Goal: Information Seeking & Learning: Find specific fact

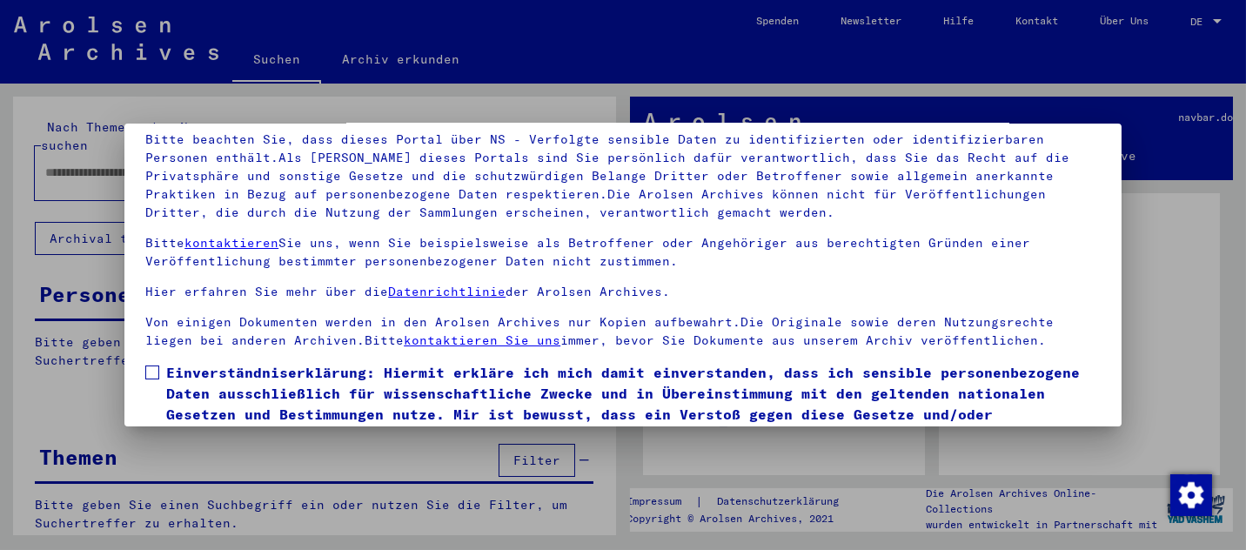
scroll to position [141, 0]
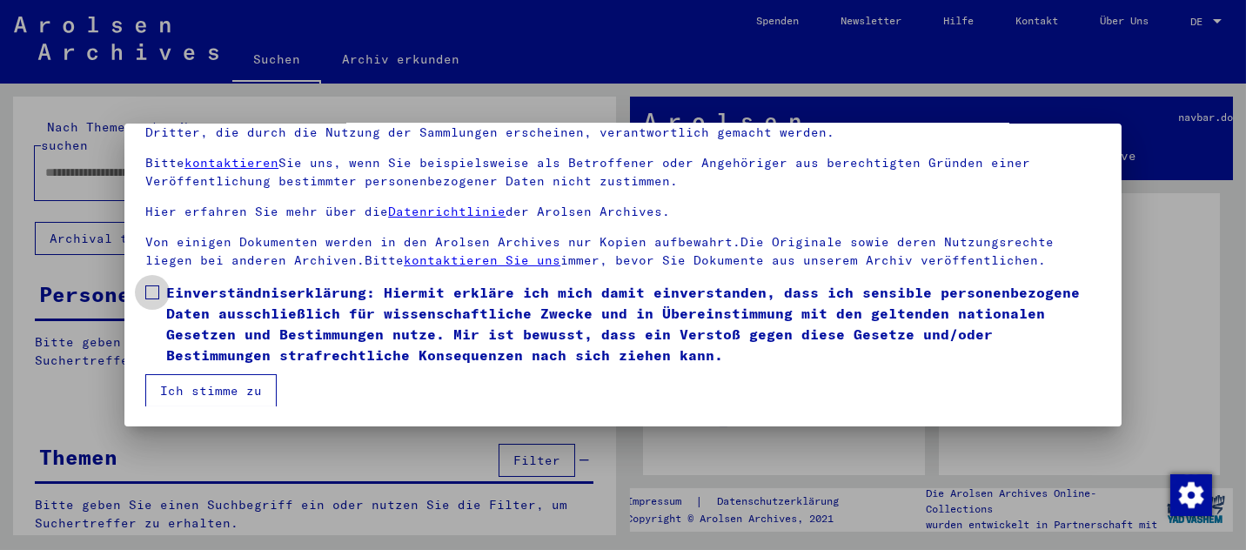
click at [151, 291] on span at bounding box center [152, 292] width 14 height 14
click at [205, 386] on button "Ich stimme zu" at bounding box center [210, 390] width 131 height 33
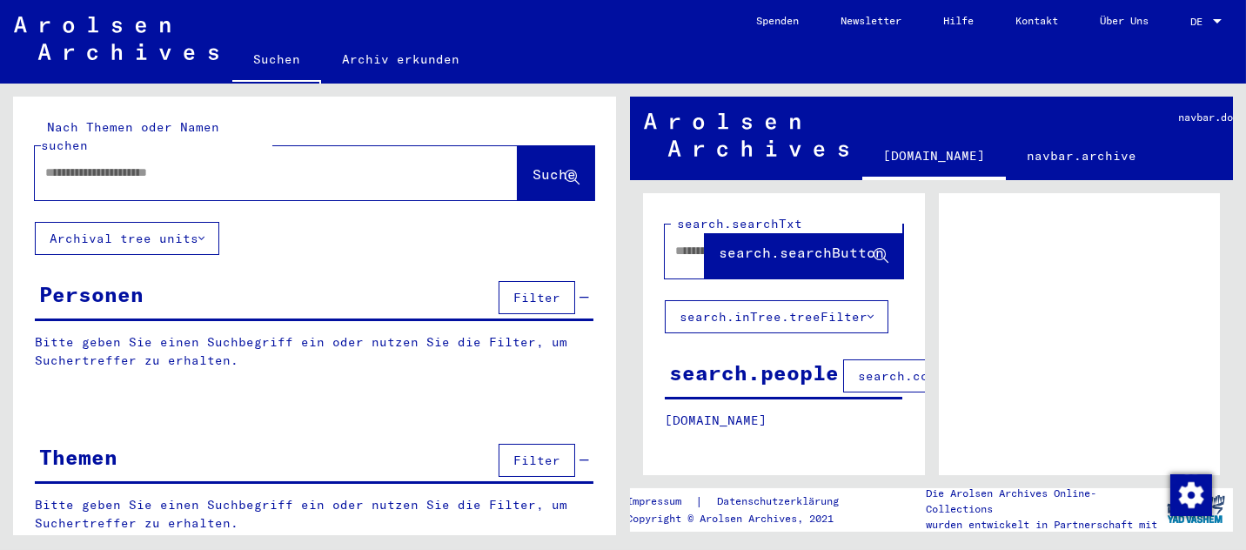
click at [217, 164] on input "text" at bounding box center [260, 173] width 431 height 18
type input "**********"
click at [533, 165] on span "Suche" at bounding box center [555, 173] width 44 height 17
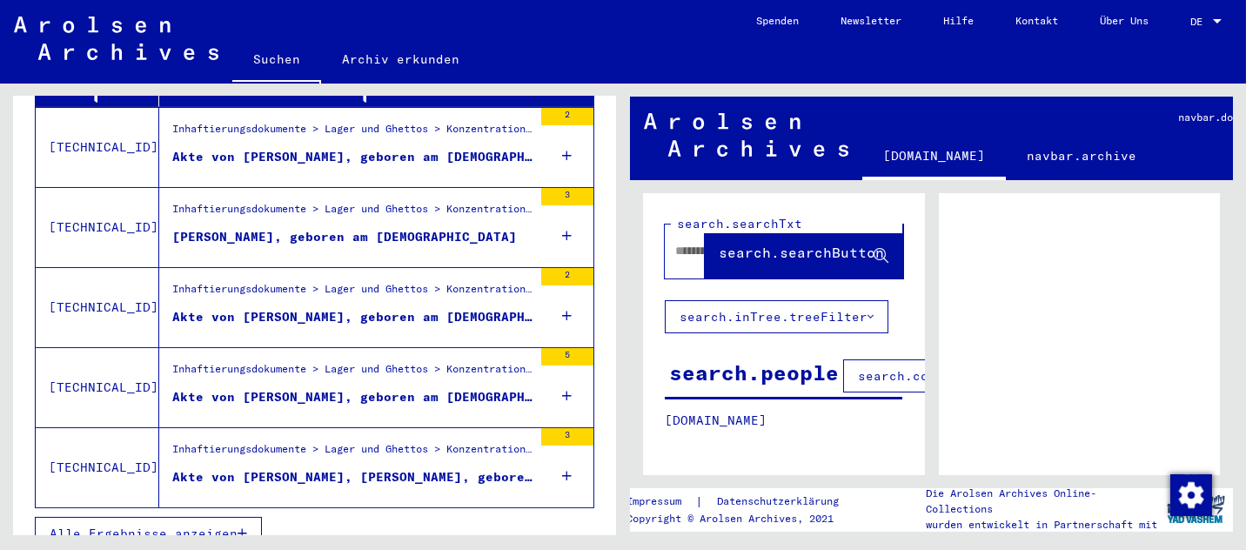
scroll to position [676, 0]
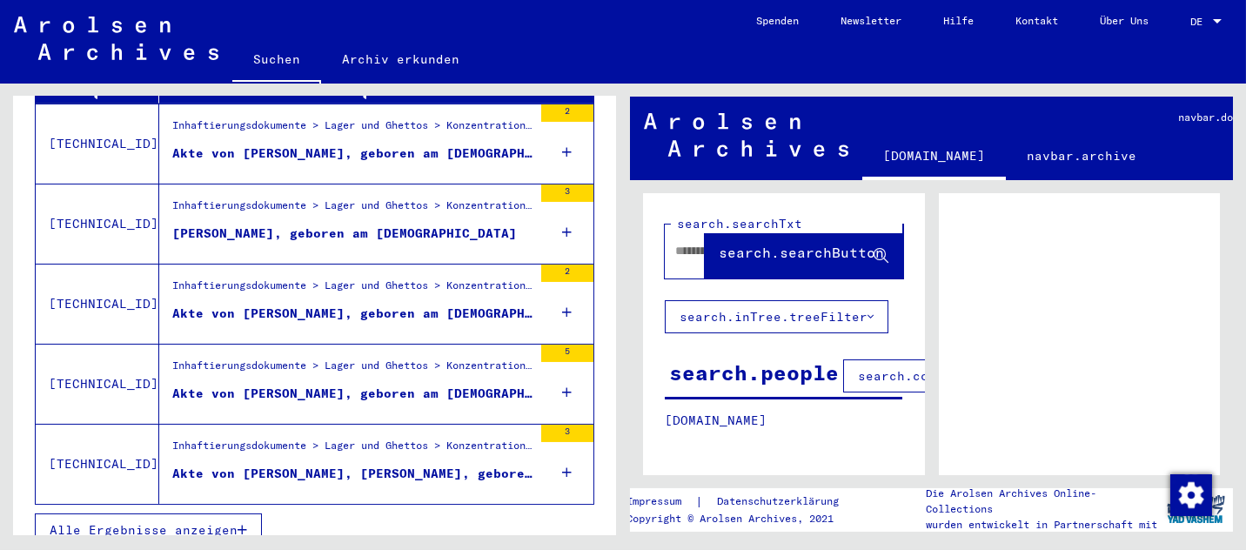
click at [177, 522] on span "Alle Ergebnisse anzeigen" at bounding box center [144, 530] width 188 height 16
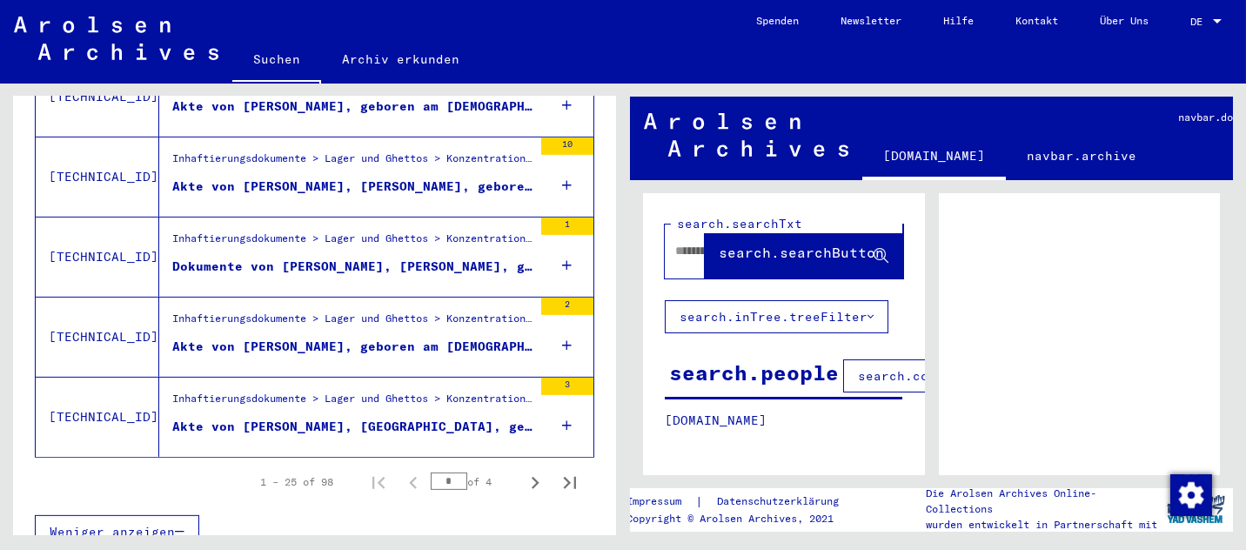
scroll to position [2007, 0]
click at [523, 470] on icon "Next page" at bounding box center [535, 482] width 24 height 24
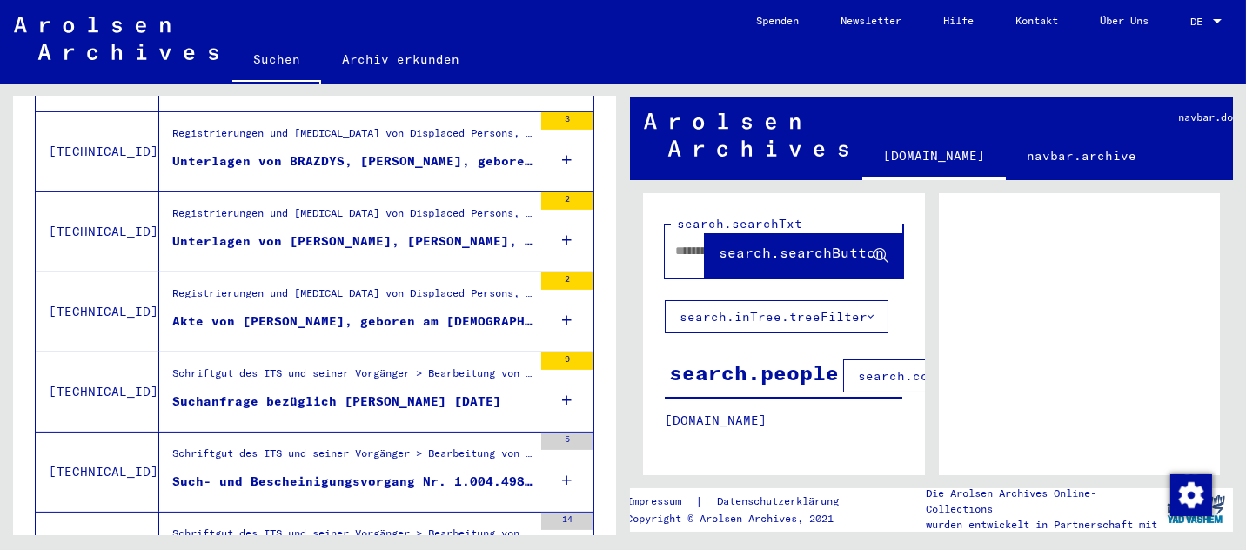
scroll to position [1398, 0]
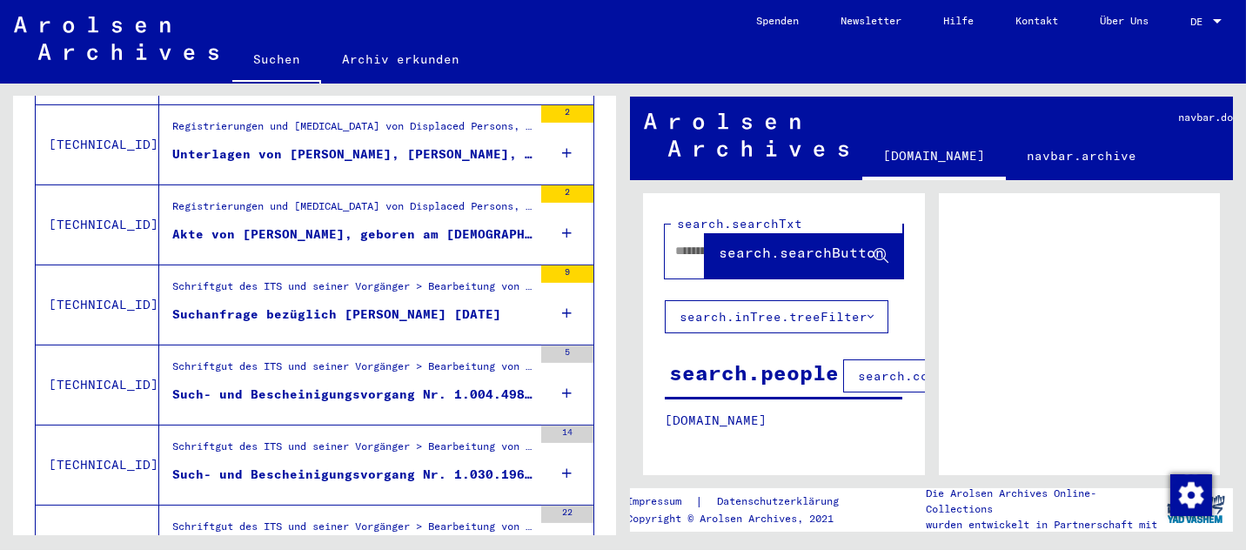
click at [563, 372] on icon at bounding box center [568, 393] width 10 height 61
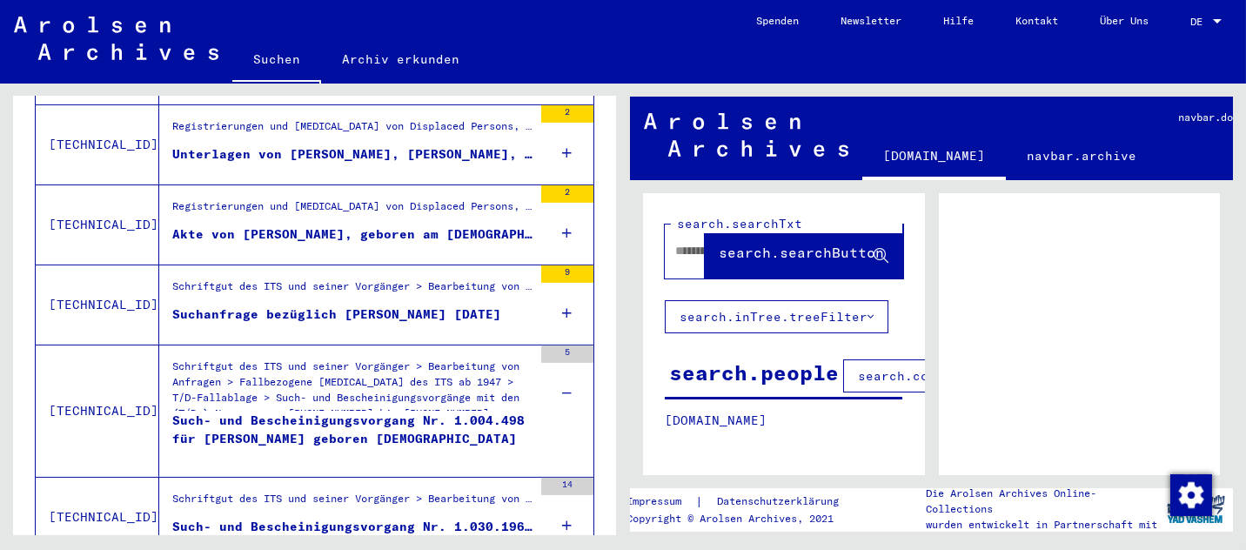
scroll to position [1485, 0]
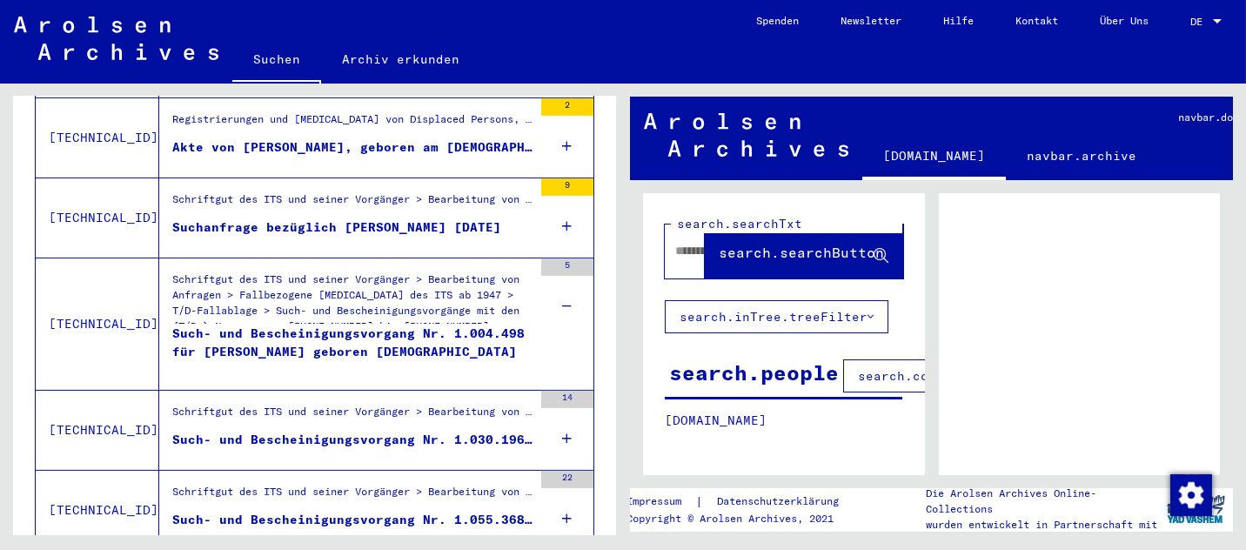
click at [563, 420] on icon at bounding box center [568, 438] width 10 height 61
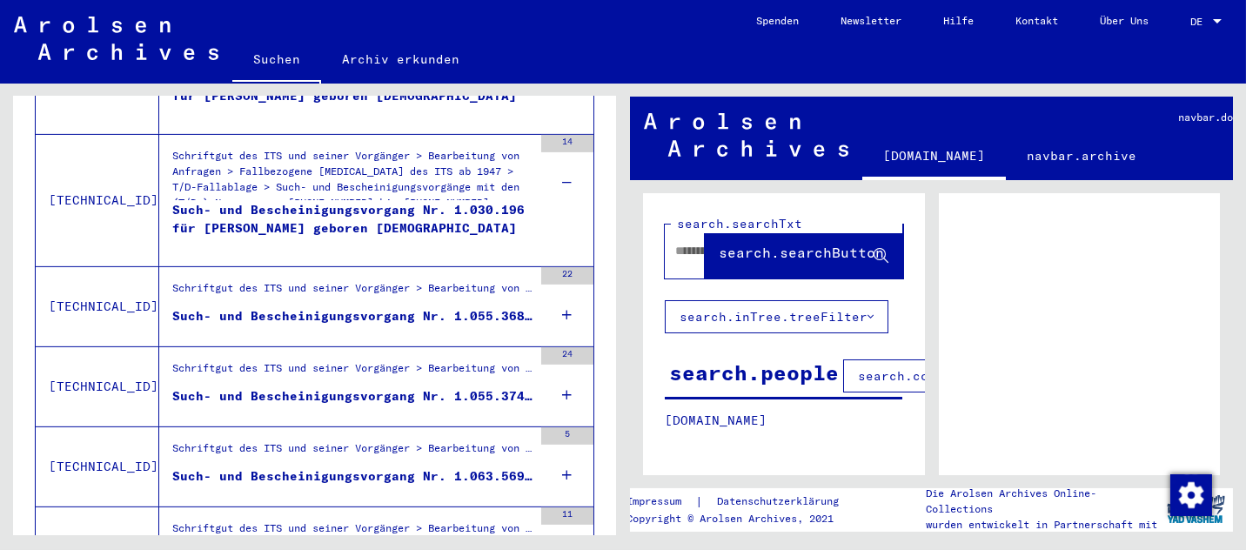
scroll to position [1746, 0]
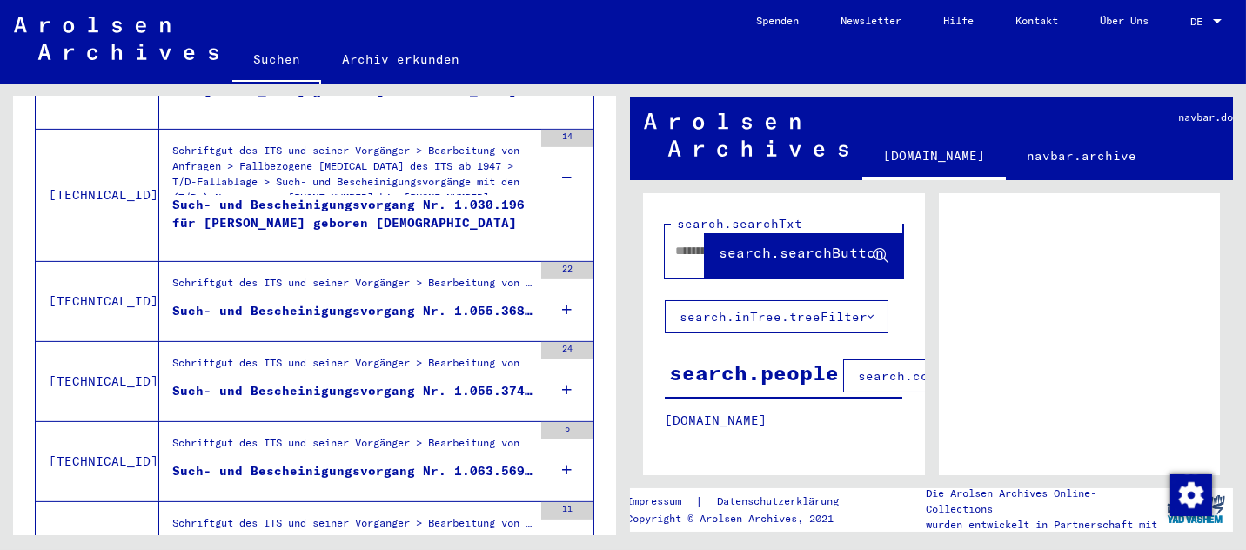
click at [563, 288] on icon at bounding box center [568, 309] width 10 height 61
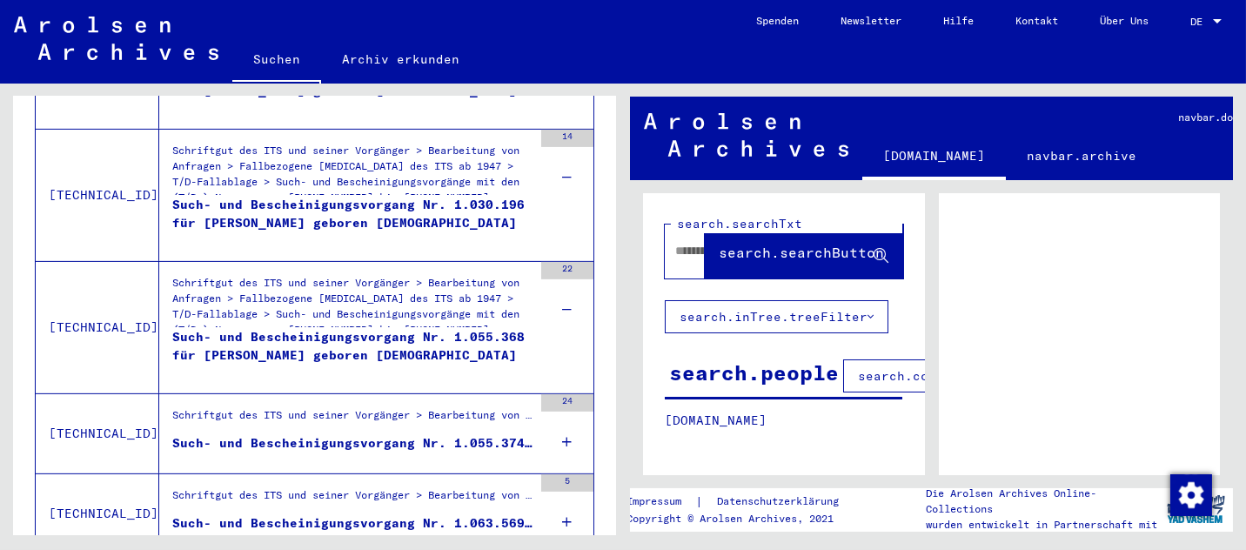
click at [563, 419] on icon at bounding box center [568, 442] width 10 height 61
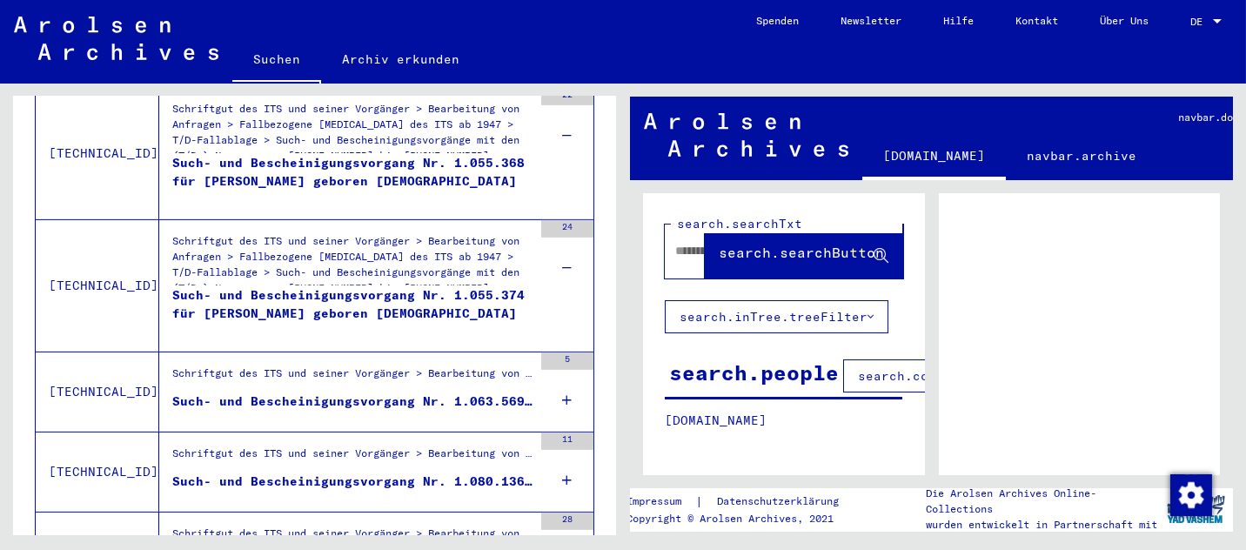
scroll to position [2007, 0]
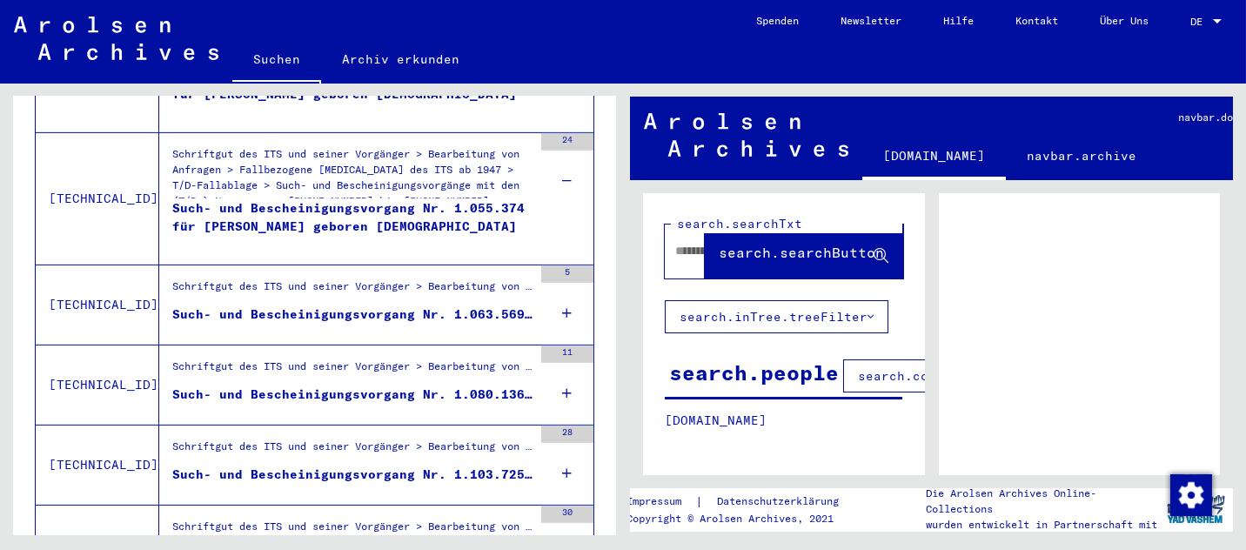
click at [563, 292] on icon at bounding box center [568, 313] width 10 height 61
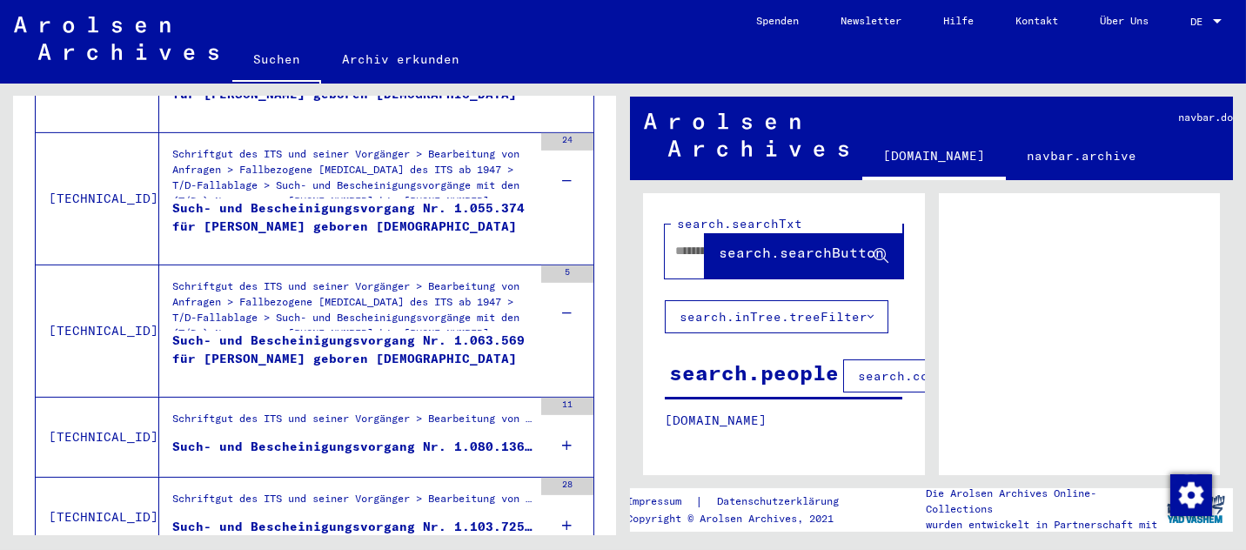
click at [563, 421] on icon at bounding box center [568, 445] width 10 height 61
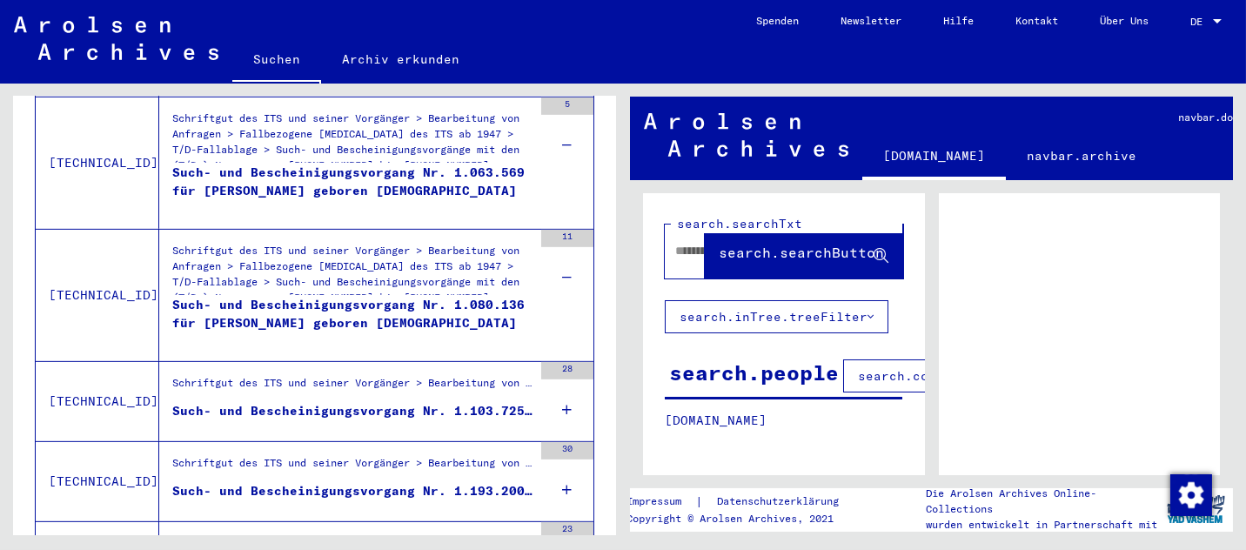
scroll to position [2181, 0]
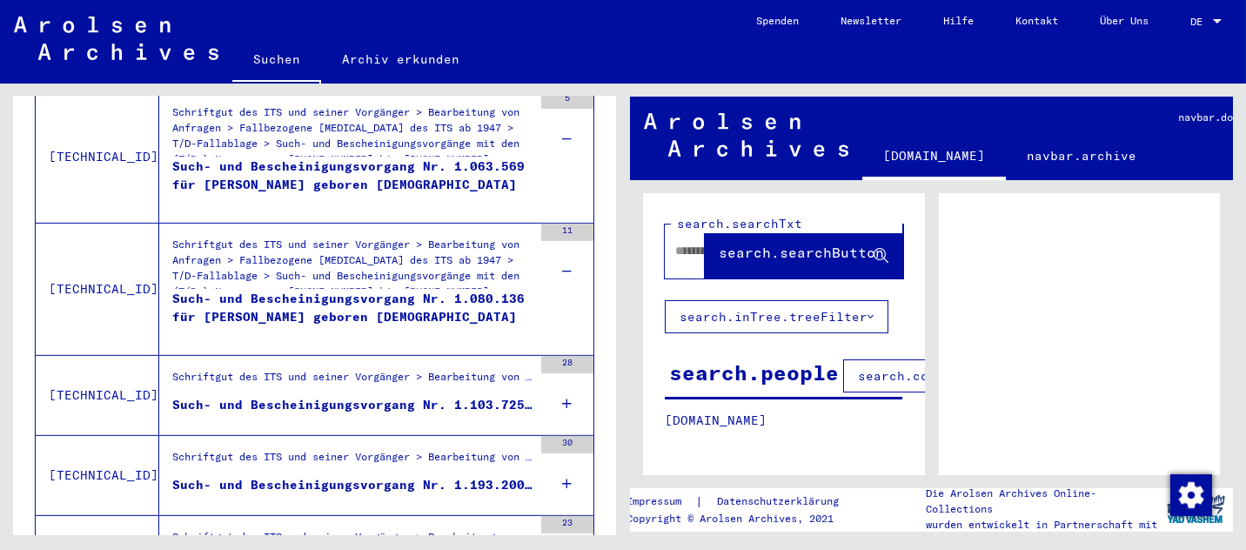
click at [563, 382] on icon at bounding box center [568, 403] width 10 height 61
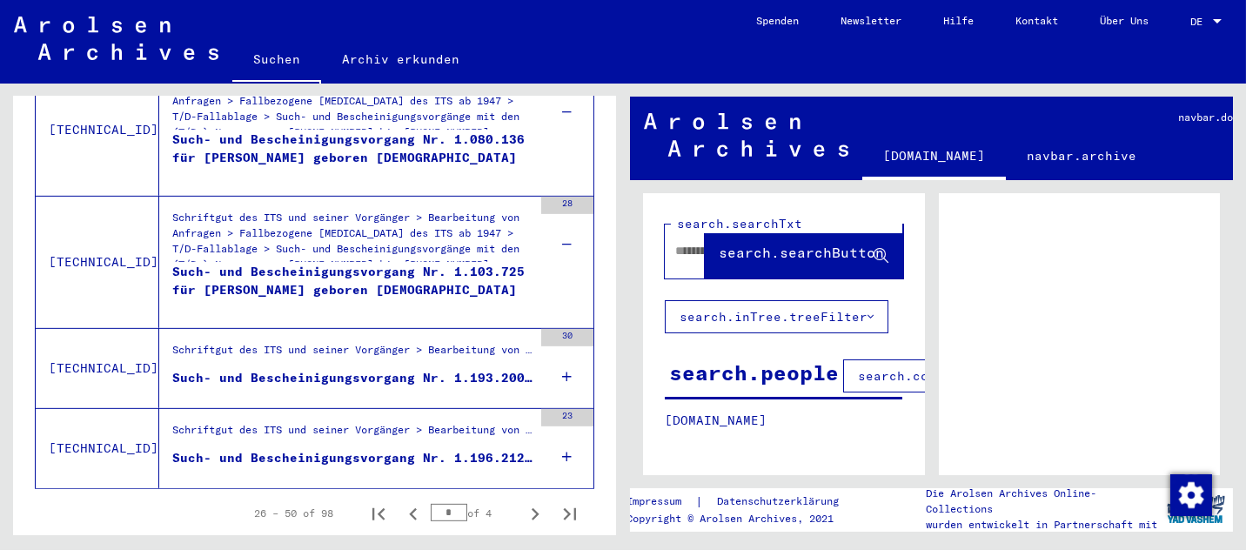
scroll to position [2355, 0]
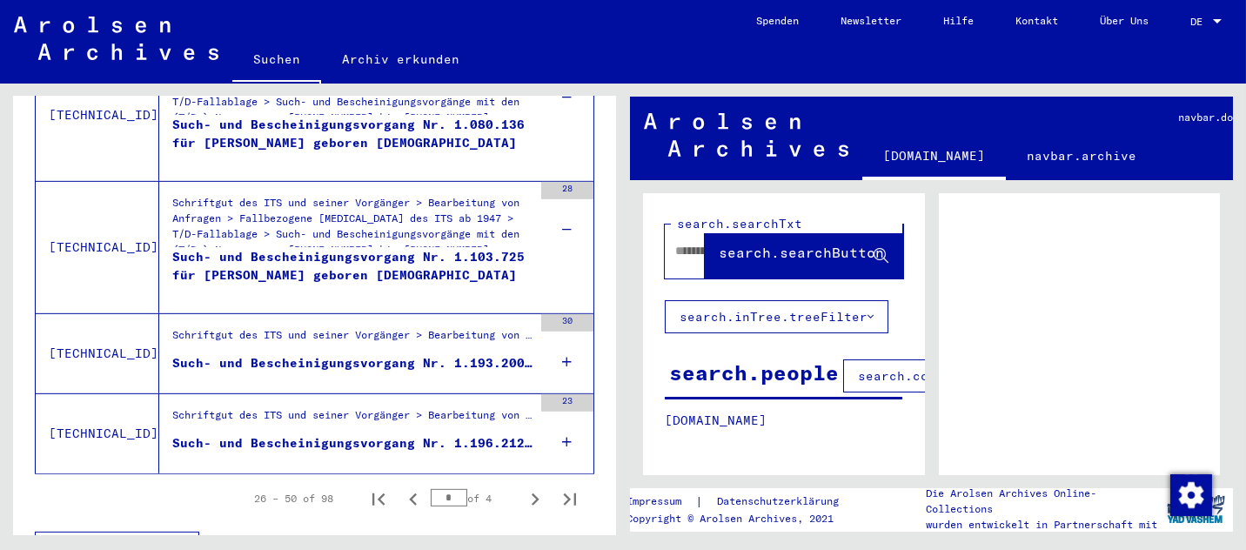
click at [563, 343] on icon at bounding box center [568, 362] width 10 height 61
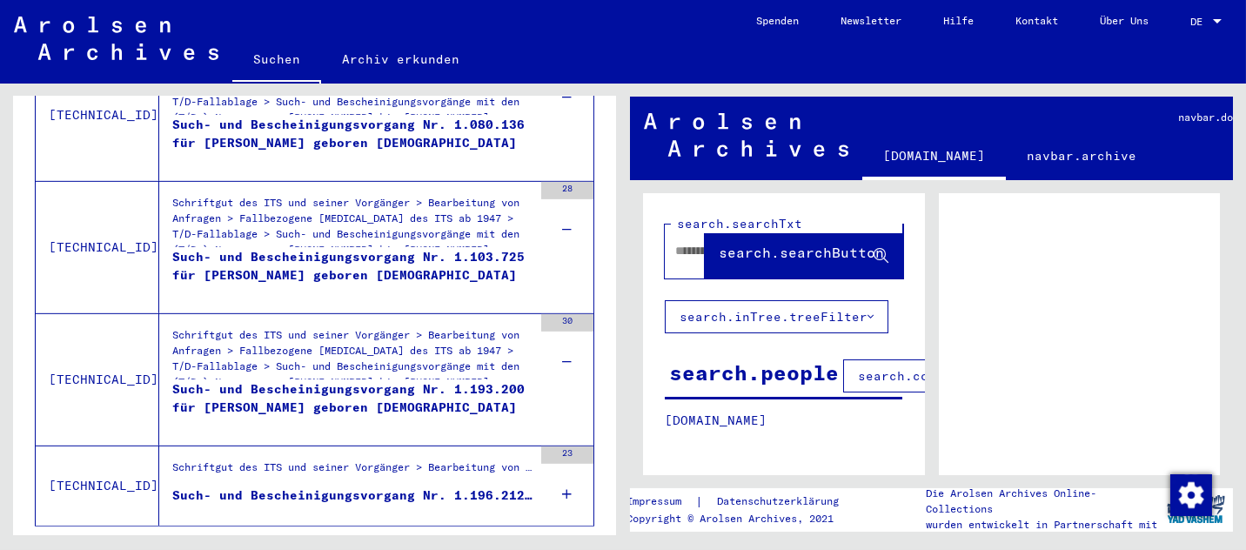
click at [563, 469] on icon at bounding box center [568, 494] width 10 height 61
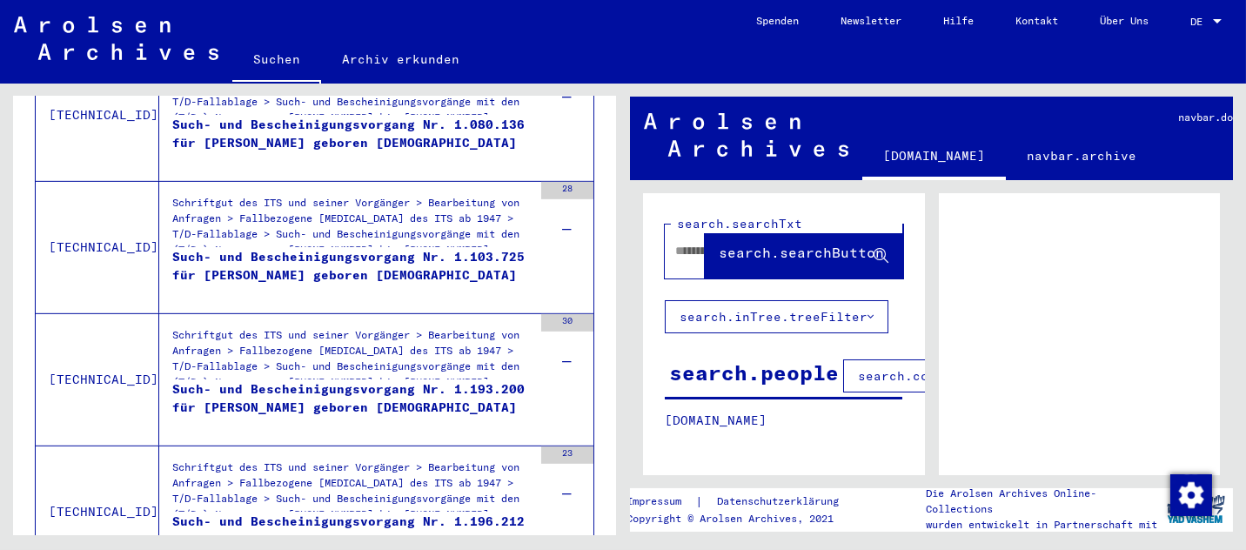
scroll to position [2442, 0]
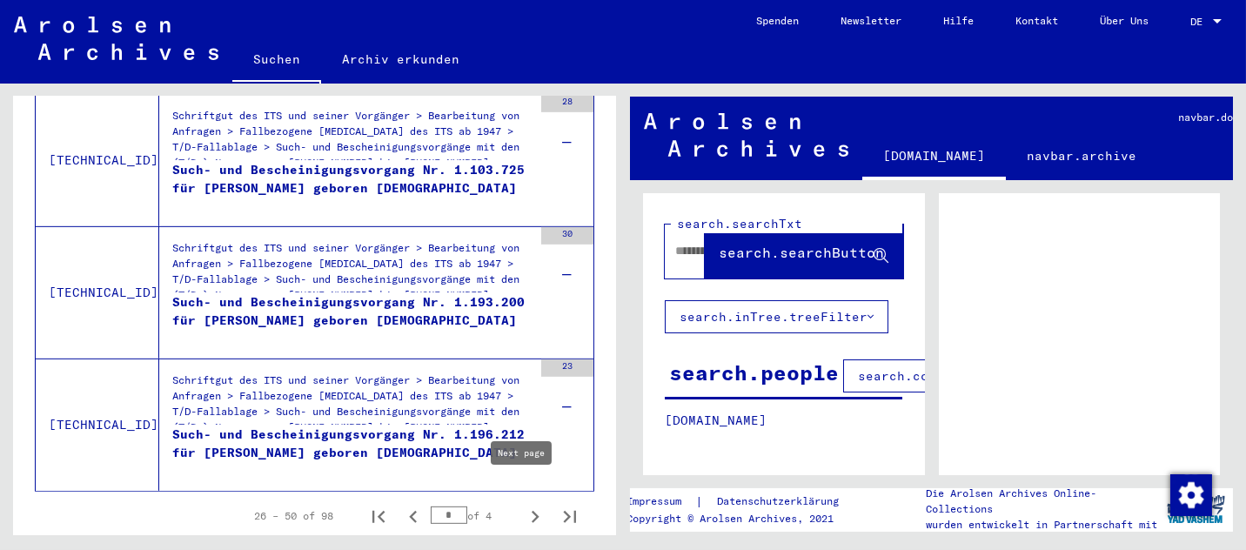
click at [523, 505] on icon "Next page" at bounding box center [535, 517] width 24 height 24
type input "*"
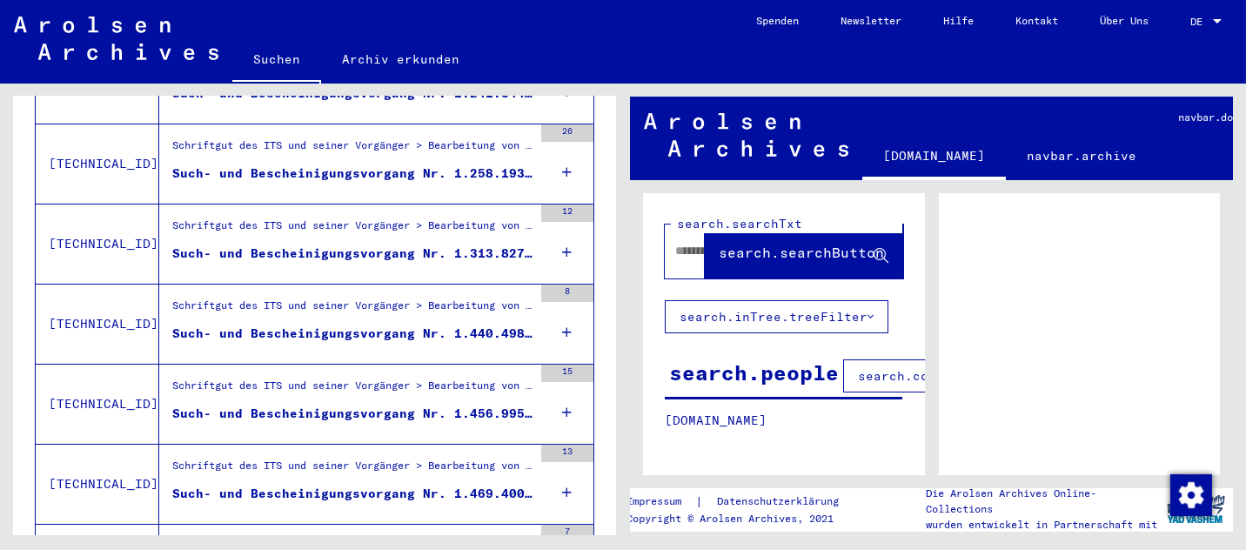
scroll to position [266, 0]
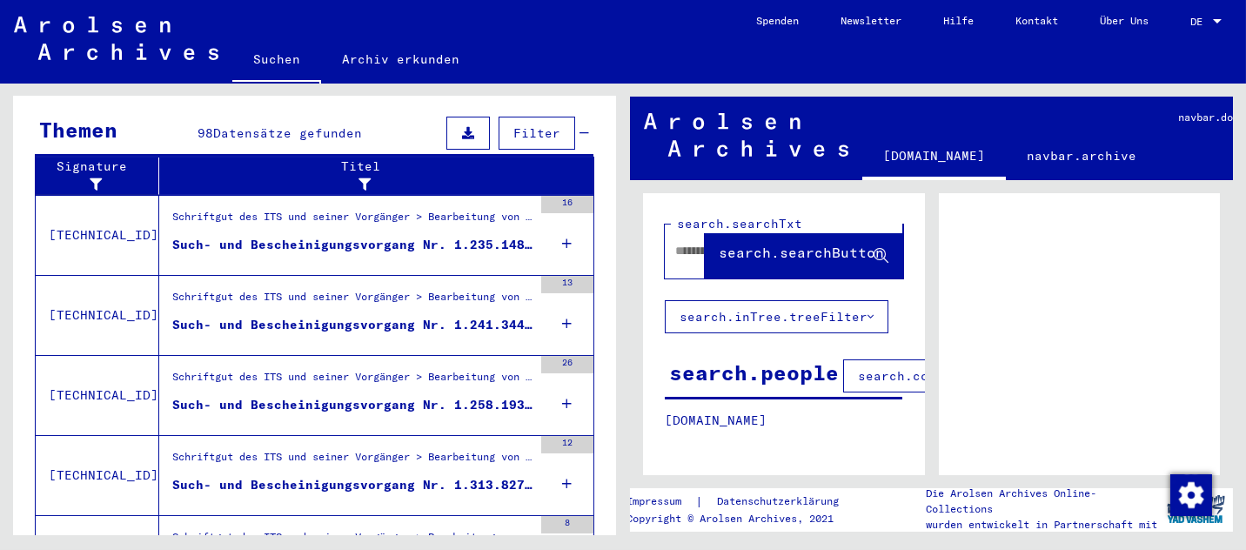
click at [559, 235] on mat-cell at bounding box center [538, 256] width 110 height 43
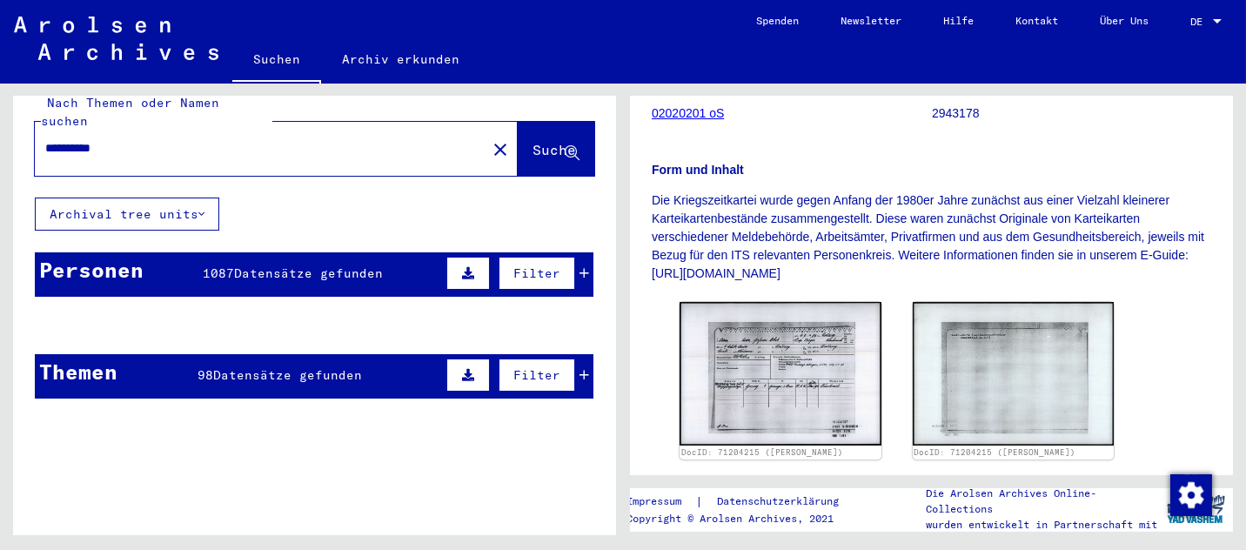
scroll to position [5, 0]
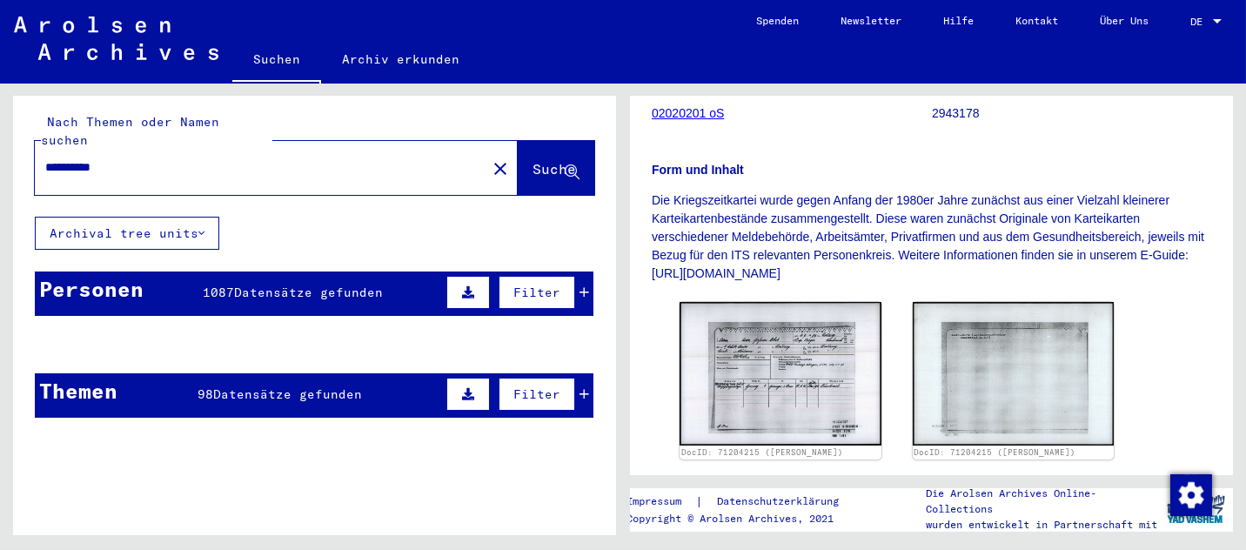
click at [97, 277] on div "Personen" at bounding box center [91, 288] width 104 height 31
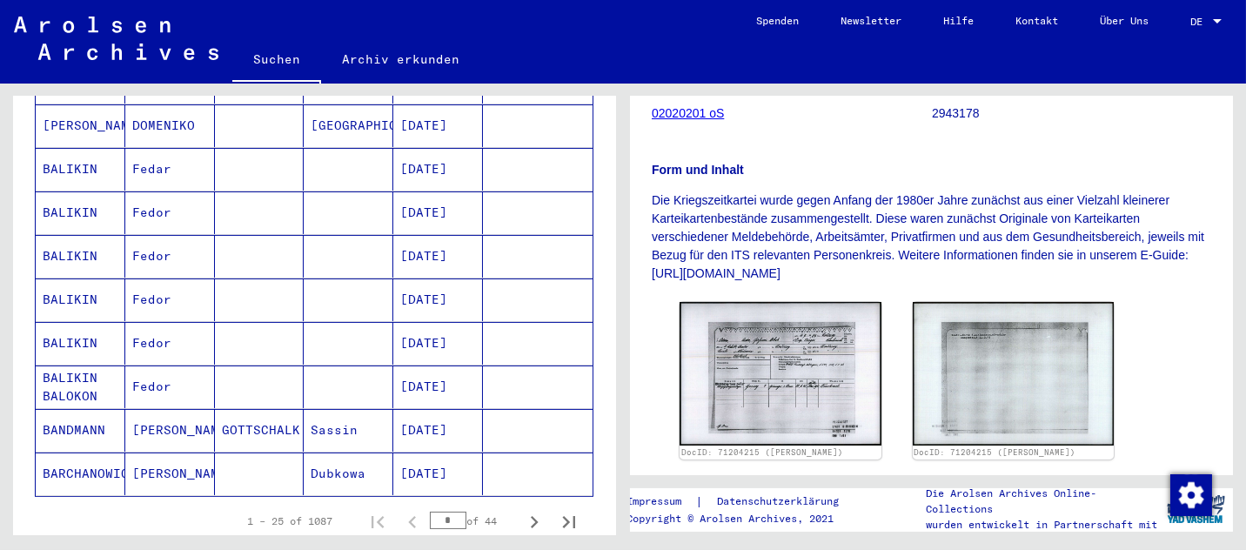
scroll to position [1050, 0]
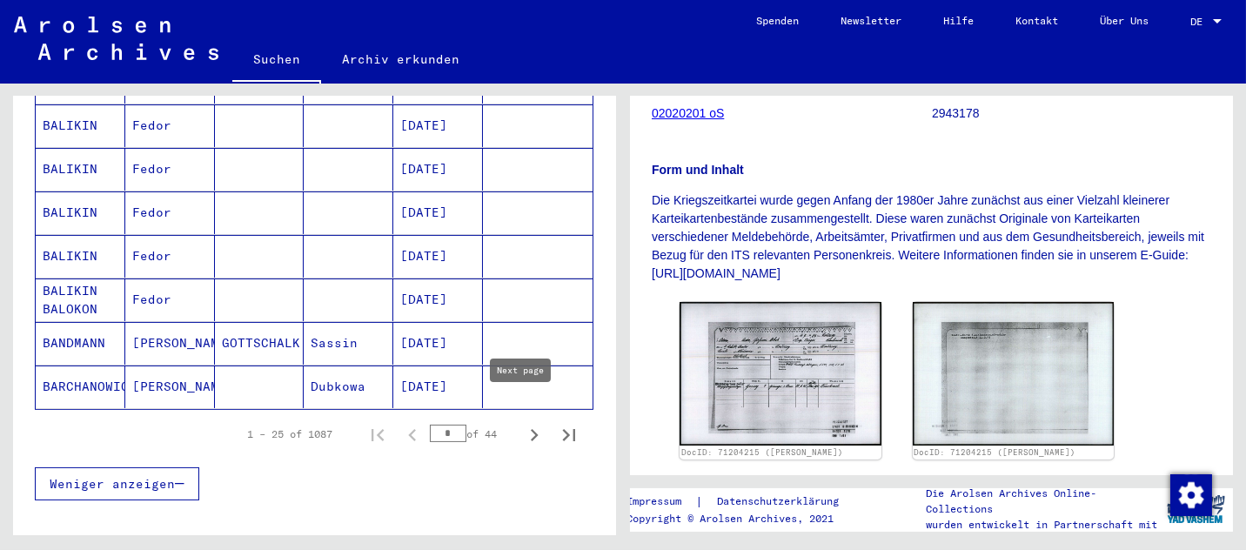
click at [531, 429] on icon "Next page" at bounding box center [535, 435] width 8 height 12
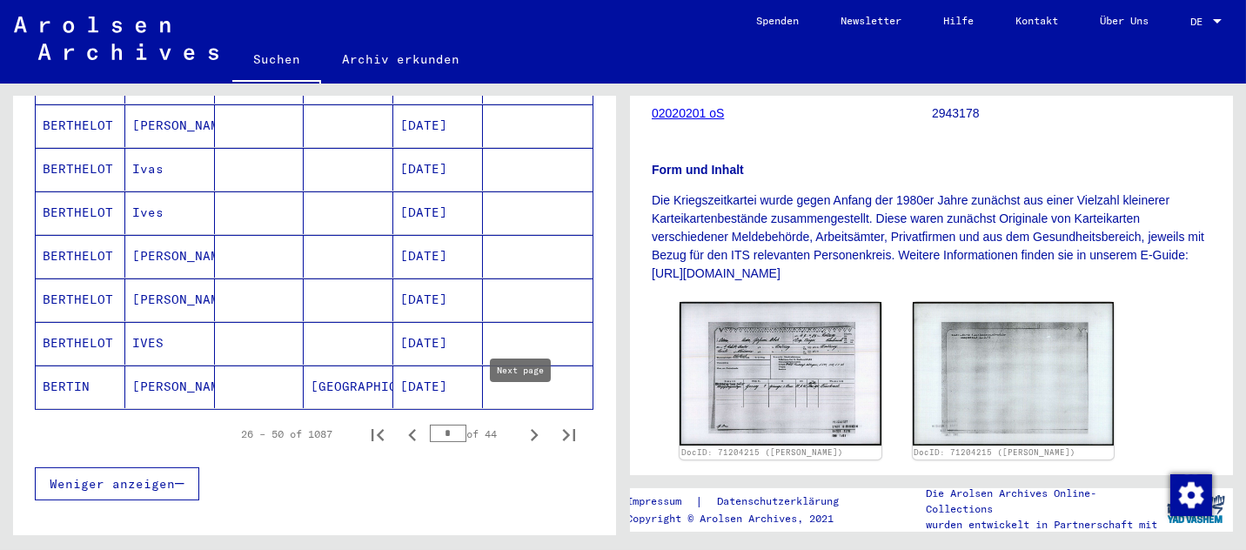
click at [531, 429] on icon "Next page" at bounding box center [535, 435] width 8 height 12
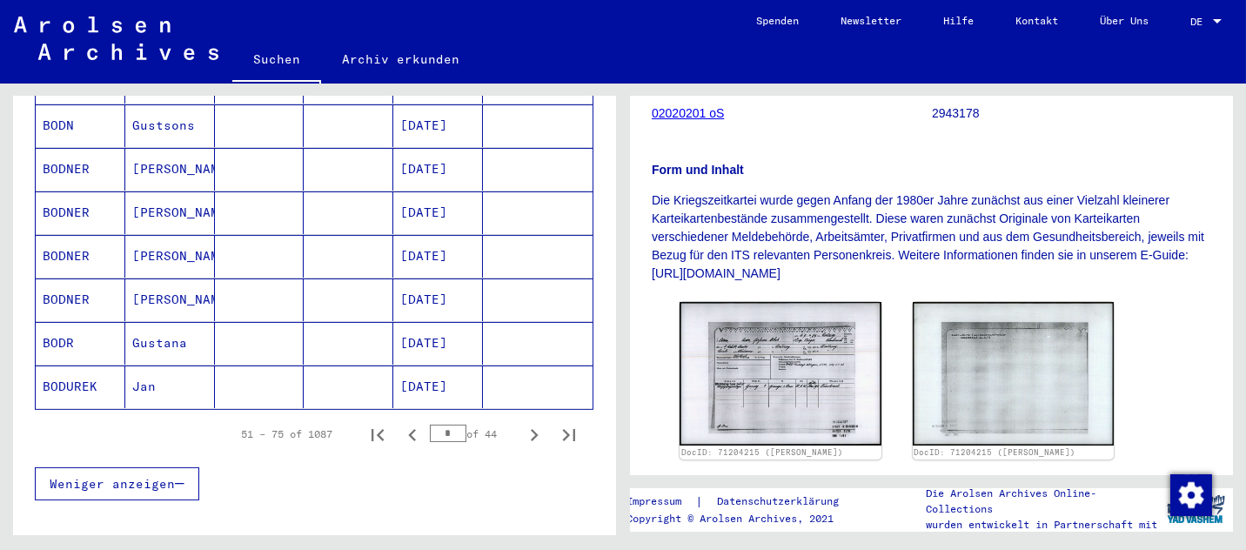
click at [531, 429] on icon "Next page" at bounding box center [535, 435] width 8 height 12
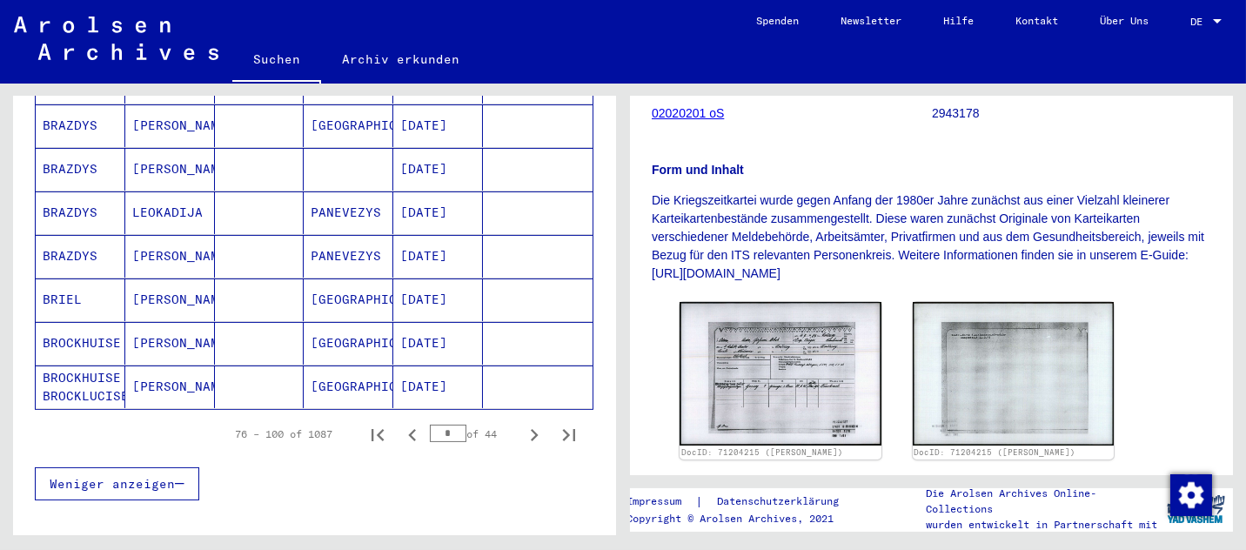
click at [531, 429] on icon "Next page" at bounding box center [535, 435] width 8 height 12
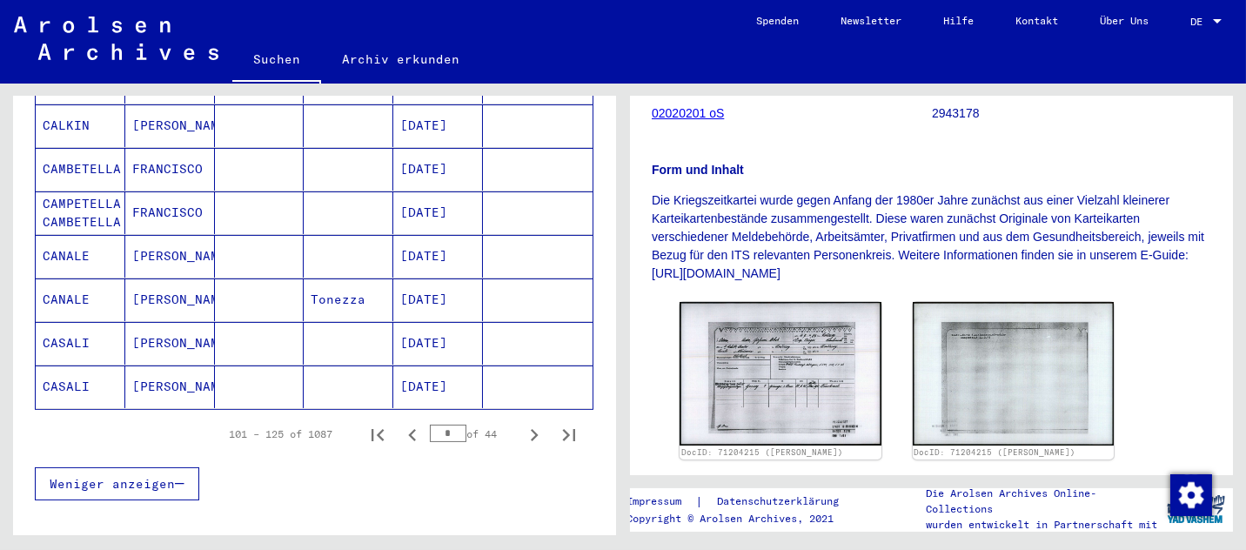
click at [531, 429] on icon "Next page" at bounding box center [535, 435] width 8 height 12
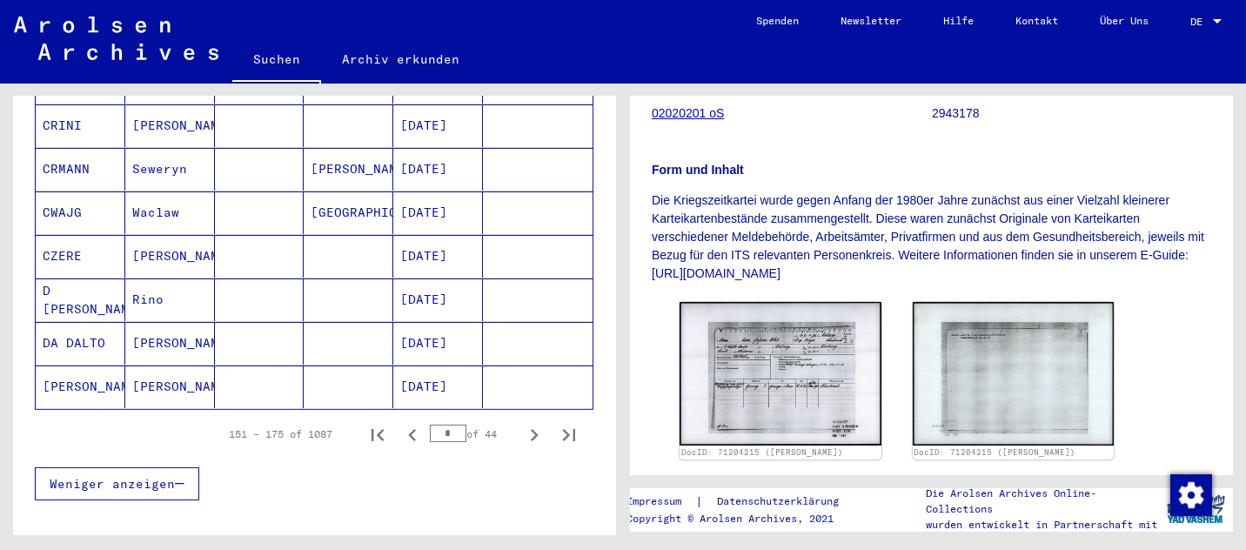
click at [531, 429] on icon "Next page" at bounding box center [535, 435] width 8 height 12
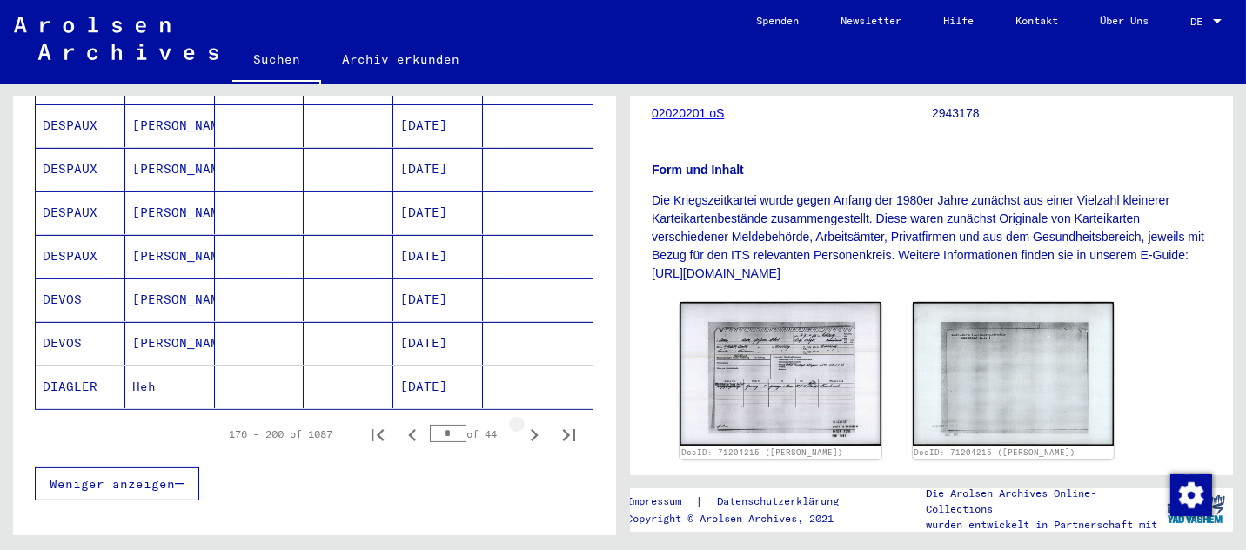
click at [531, 429] on icon "Next page" at bounding box center [535, 435] width 8 height 12
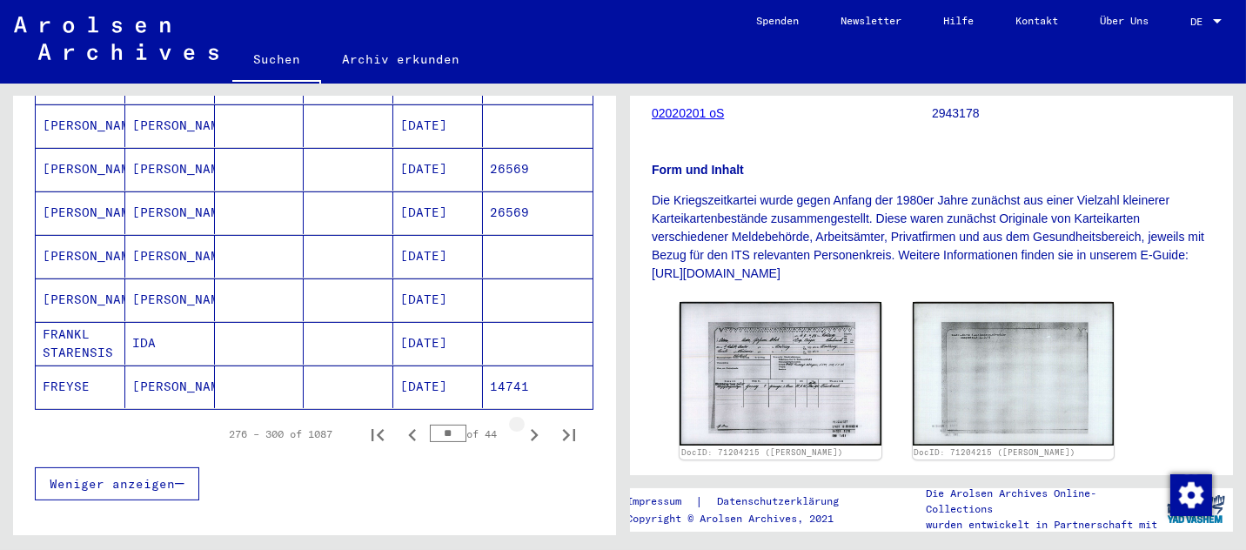
click at [531, 429] on icon "Next page" at bounding box center [535, 435] width 8 height 12
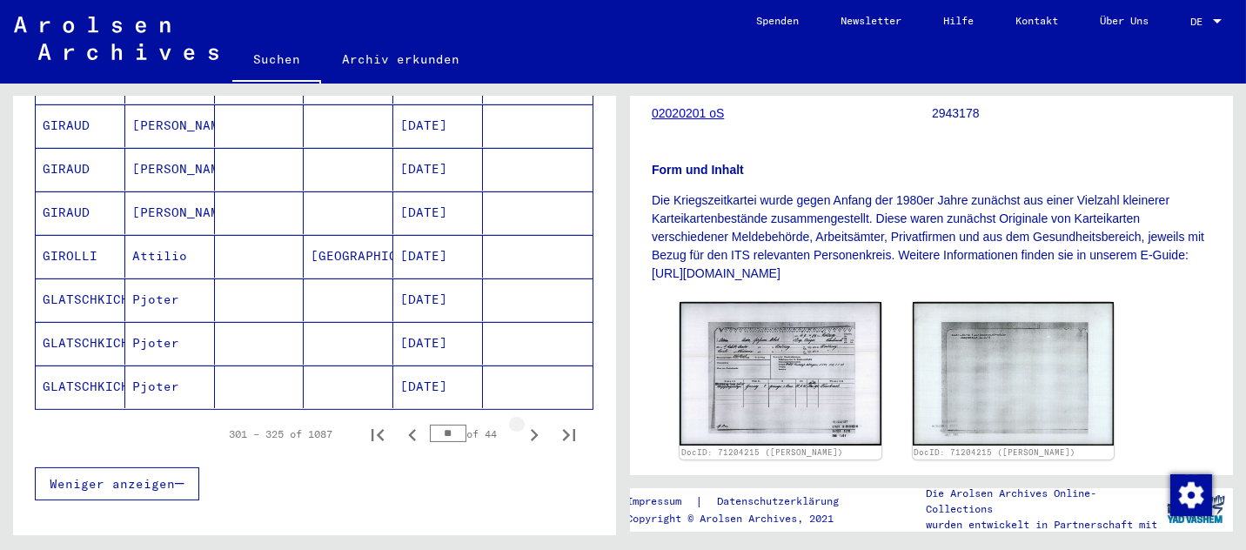
click at [531, 429] on icon "Next page" at bounding box center [535, 435] width 8 height 12
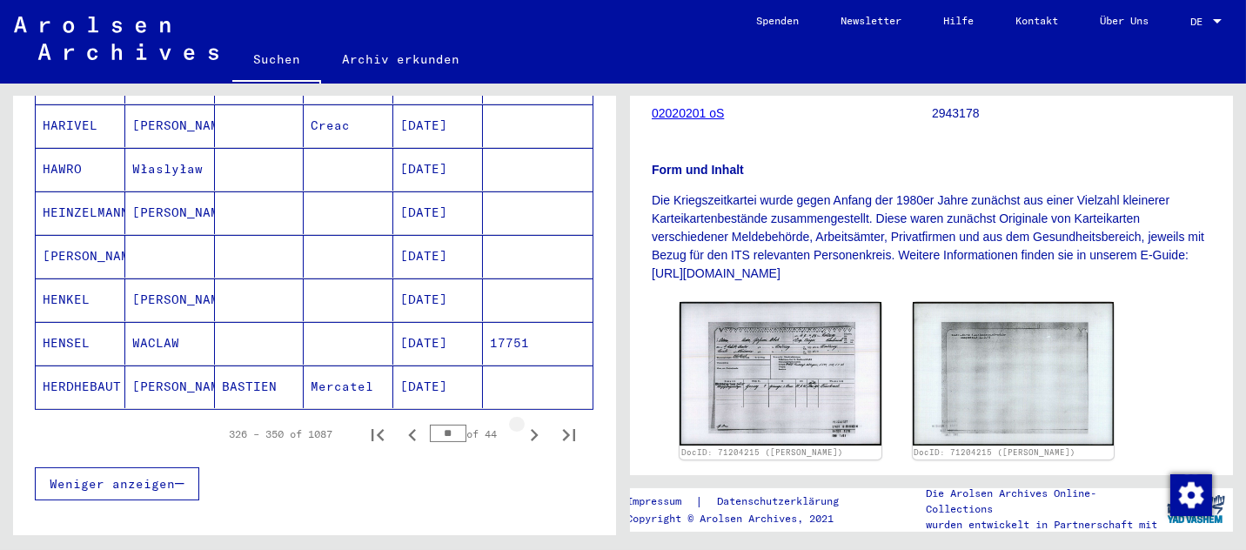
click at [531, 429] on icon "Next page" at bounding box center [535, 435] width 8 height 12
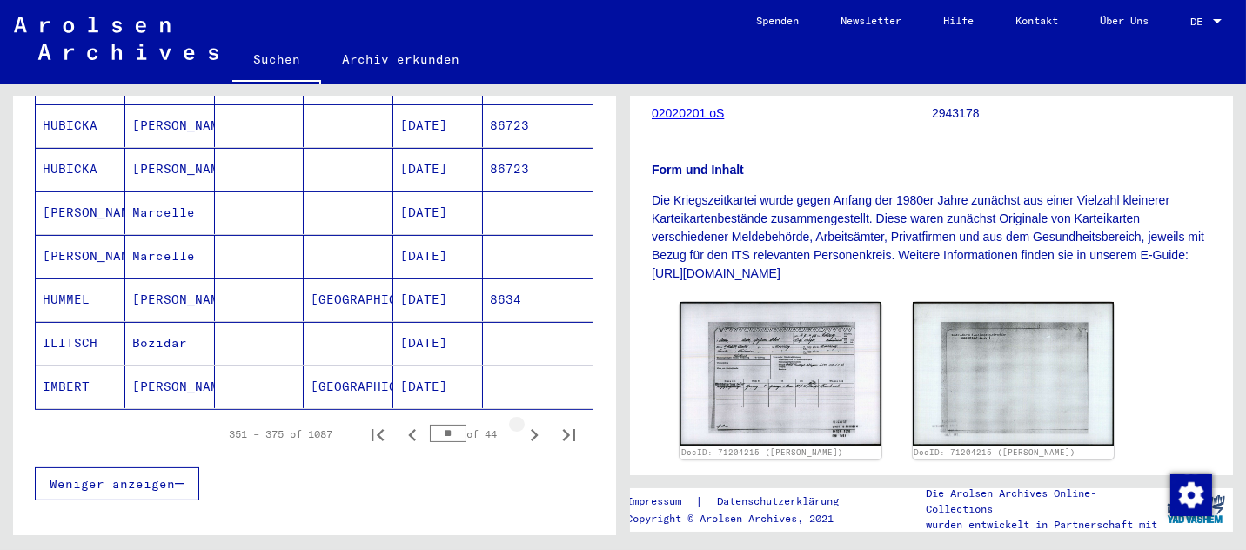
click at [531, 429] on icon "Next page" at bounding box center [535, 435] width 8 height 12
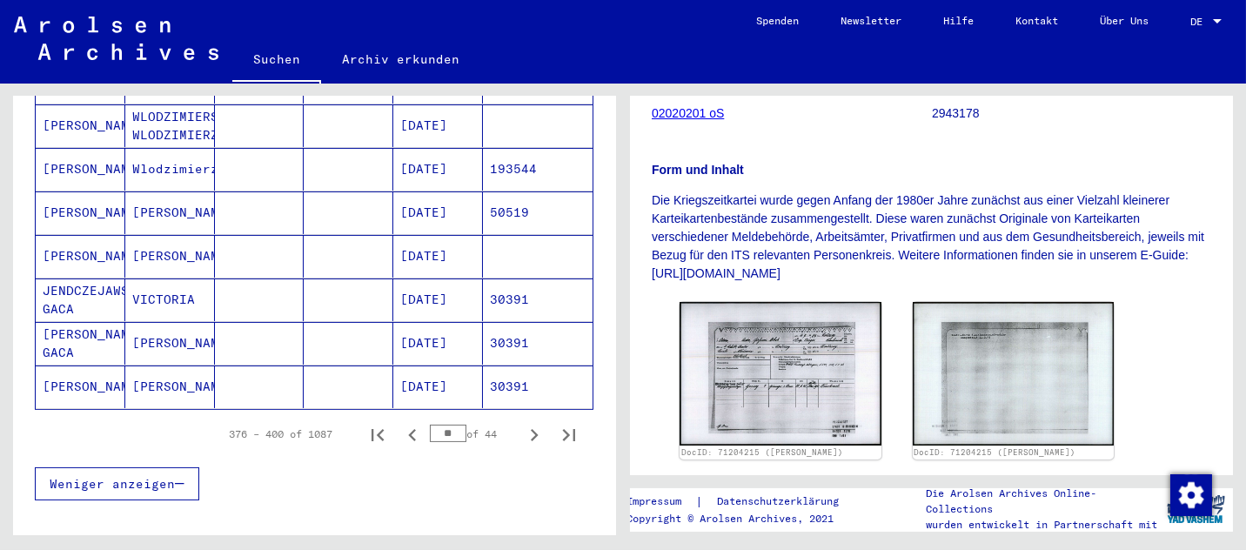
click at [531, 429] on icon "Next page" at bounding box center [535, 435] width 8 height 12
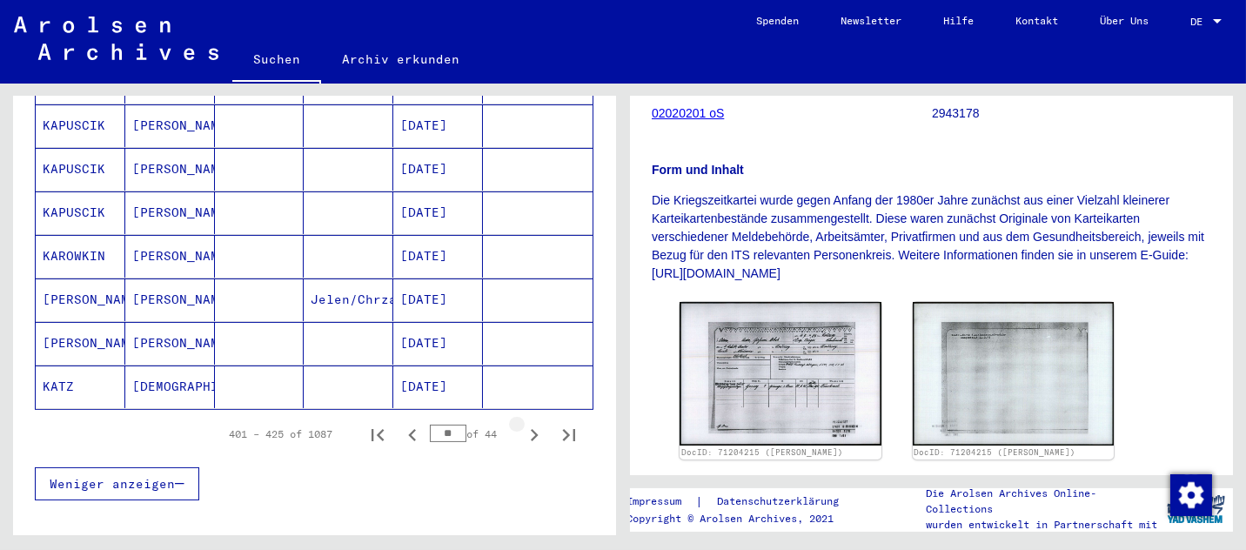
click at [531, 429] on icon "Next page" at bounding box center [535, 435] width 8 height 12
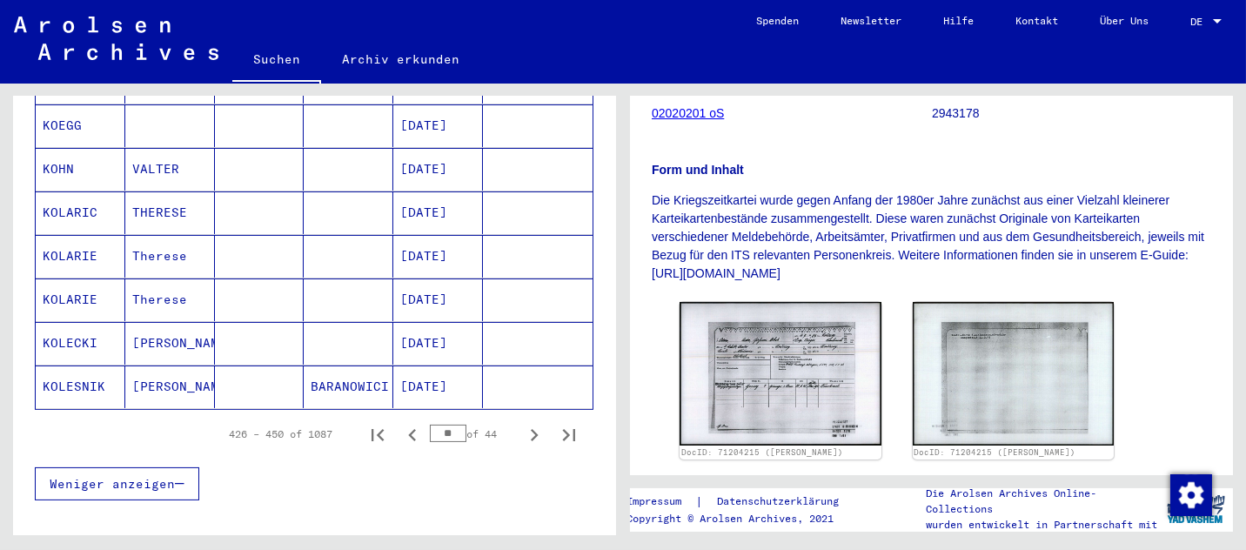
click at [531, 429] on icon "Next page" at bounding box center [535, 435] width 8 height 12
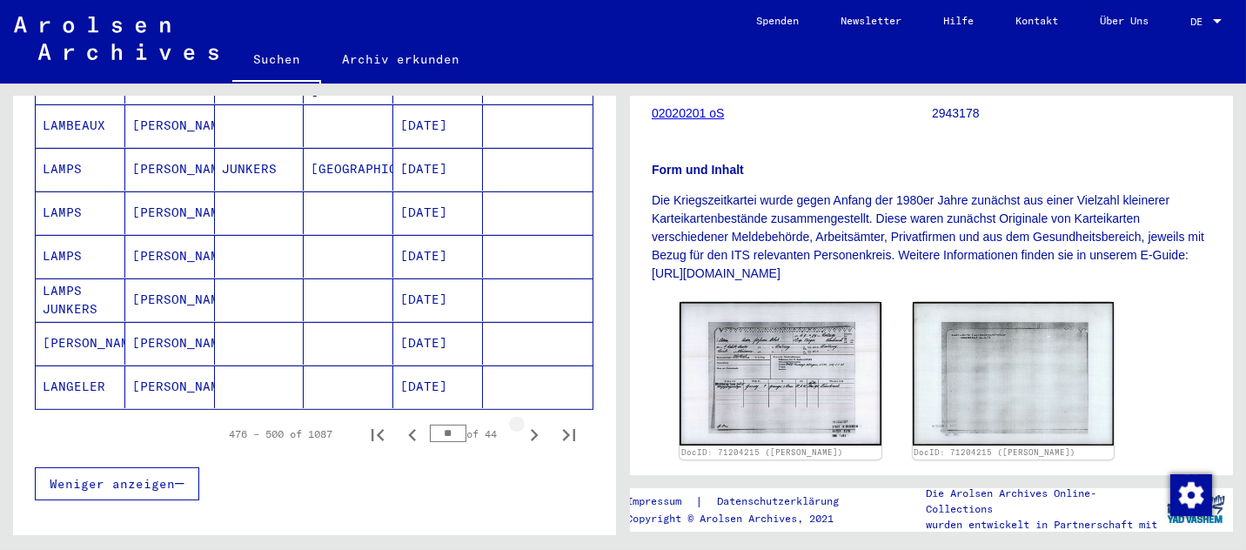
click at [531, 429] on icon "Next page" at bounding box center [535, 435] width 8 height 12
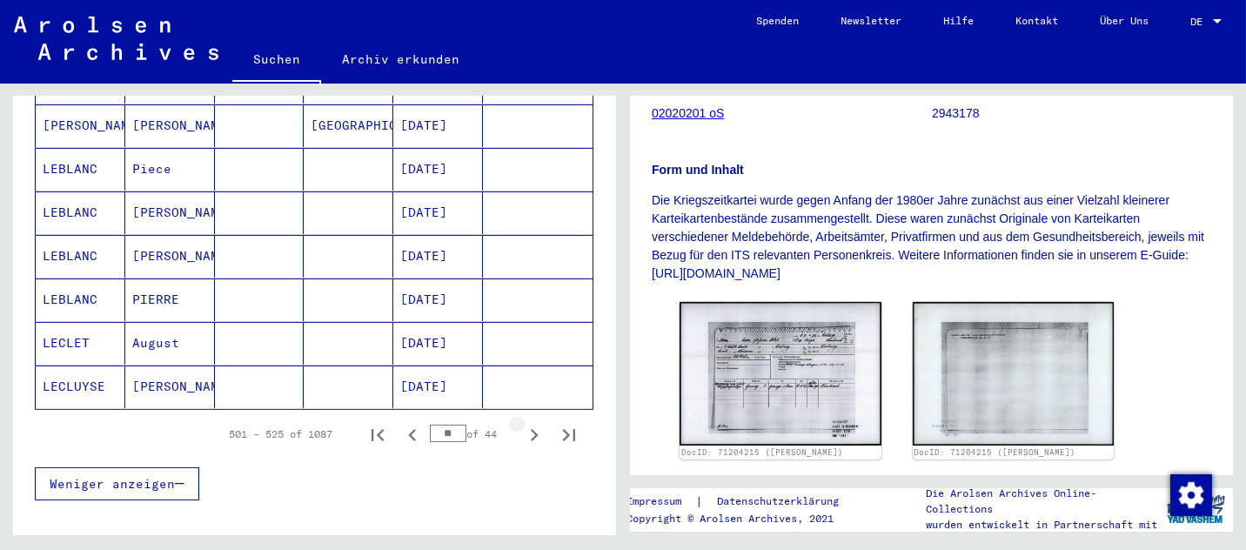
click at [531, 429] on icon "Next page" at bounding box center [535, 435] width 8 height 12
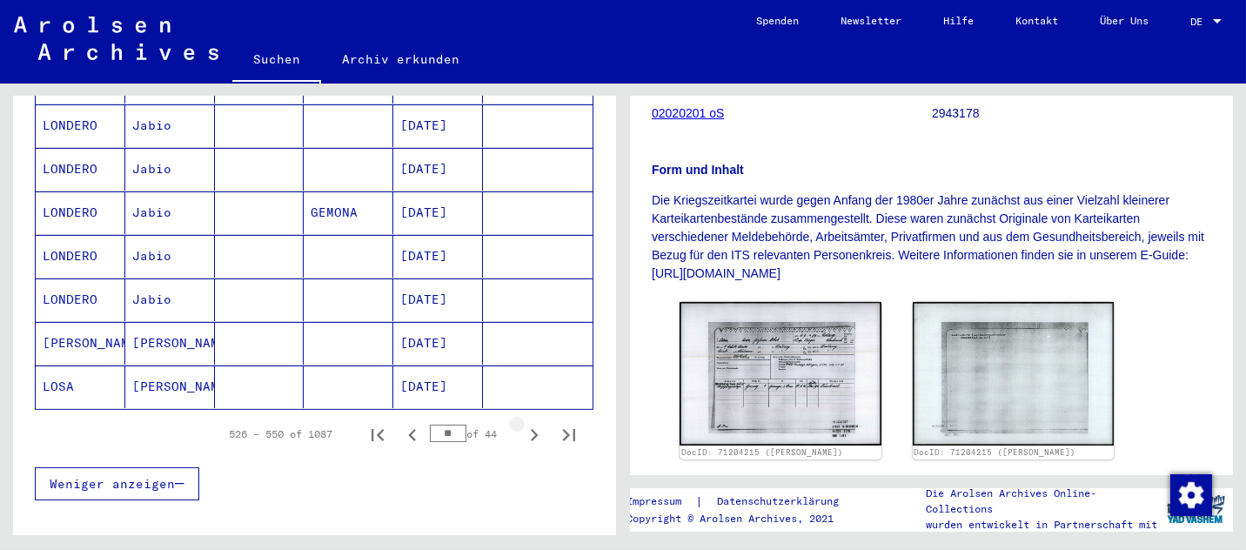
click at [531, 429] on icon "Next page" at bounding box center [535, 435] width 8 height 12
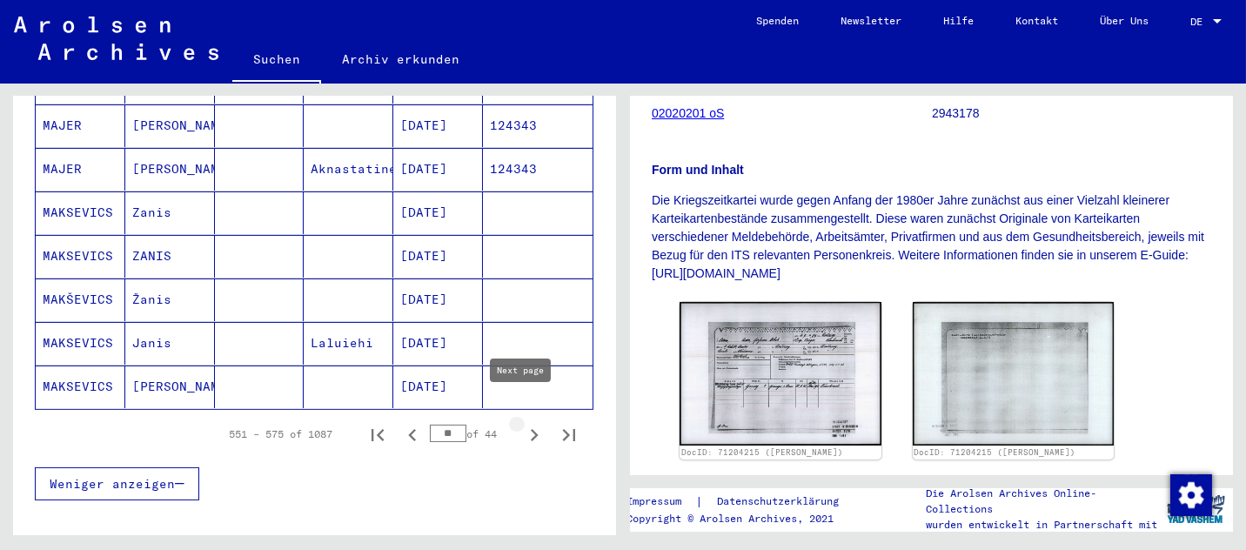
click at [522, 423] on icon "Next page" at bounding box center [534, 435] width 24 height 24
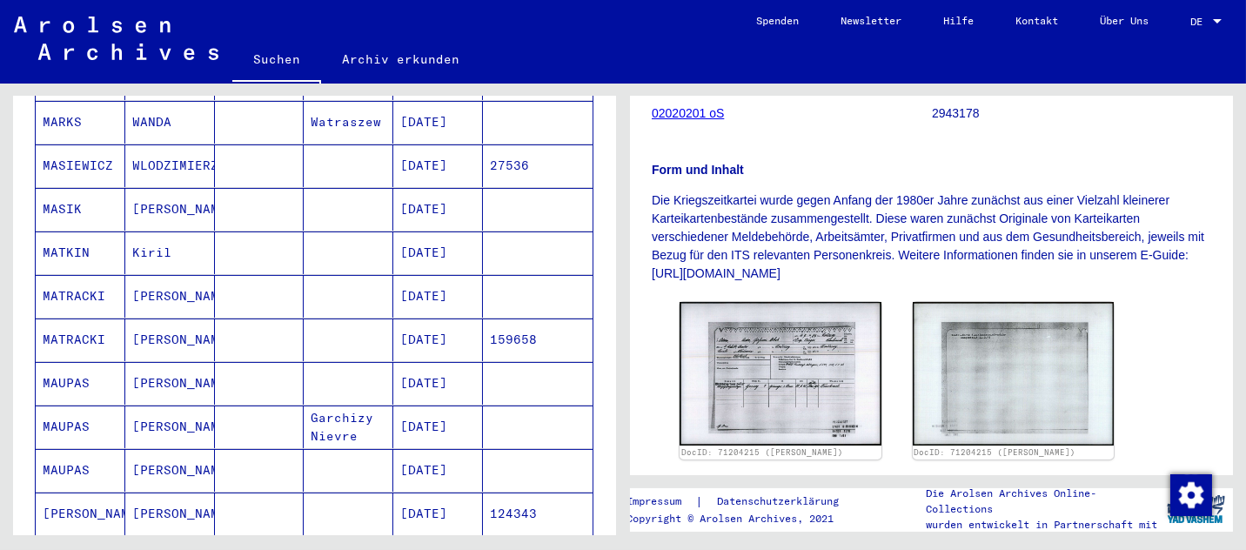
scroll to position [963, 0]
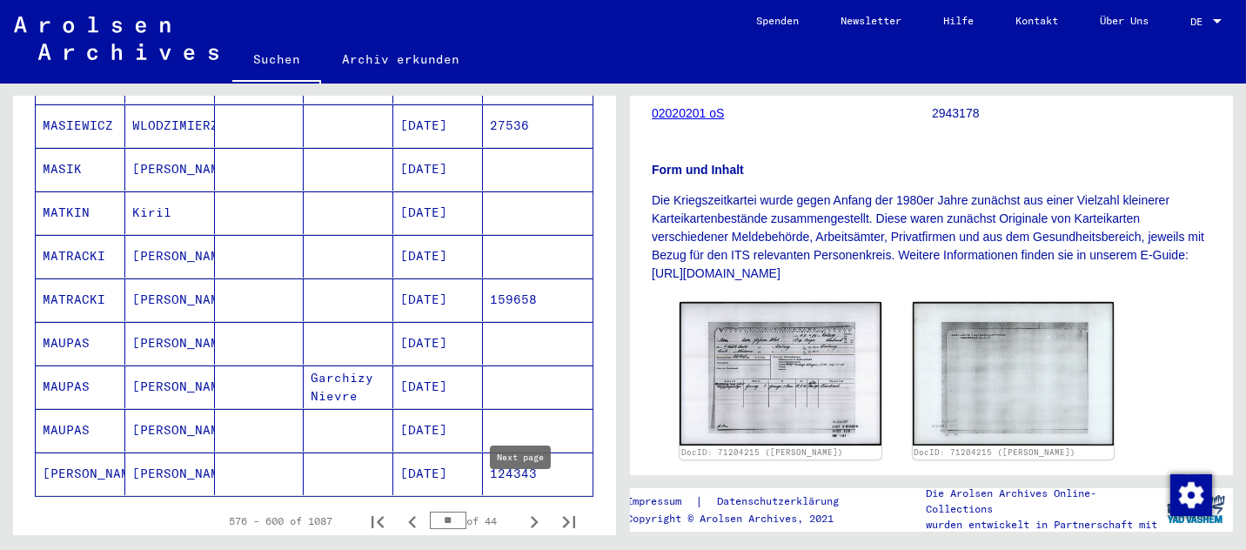
click at [522, 510] on icon "Next page" at bounding box center [534, 522] width 24 height 24
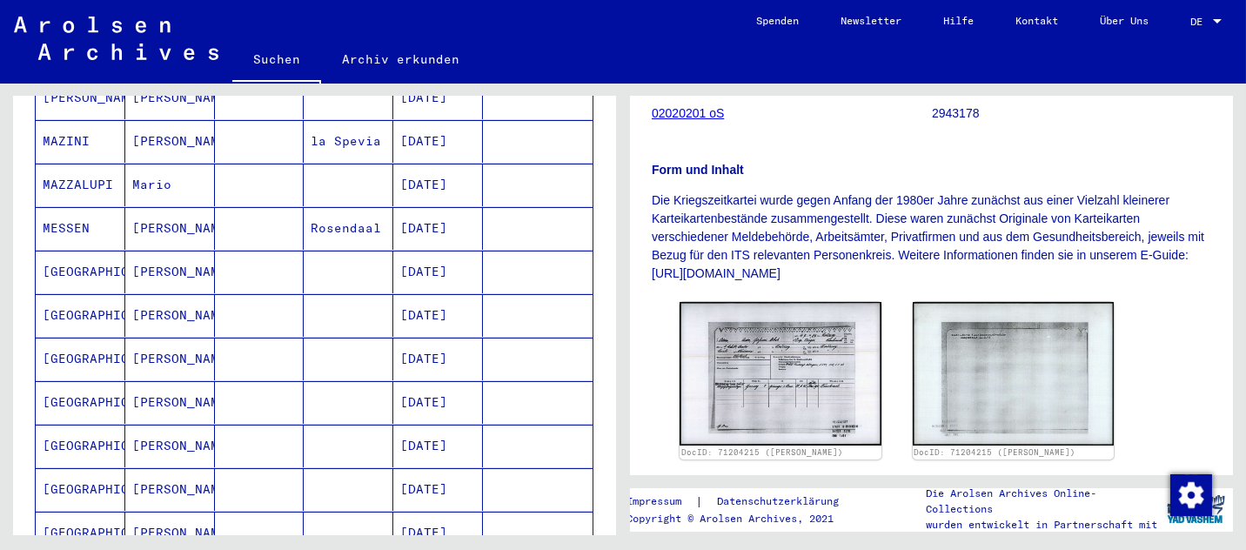
scroll to position [179, 0]
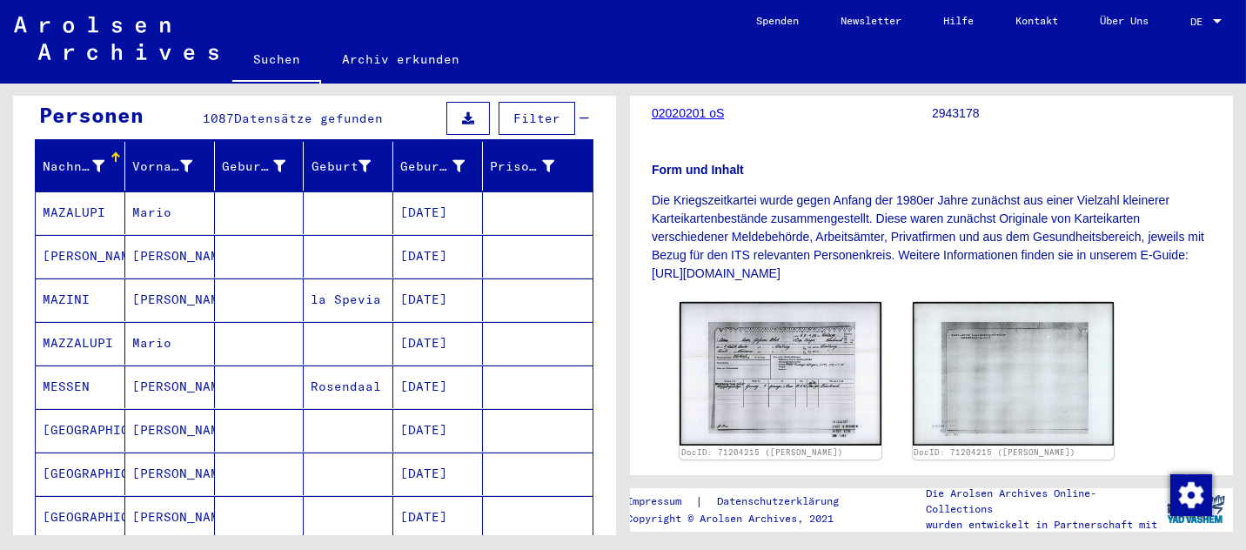
drag, startPoint x: 187, startPoint y: 369, endPoint x: 192, endPoint y: 345, distance: 24.9
click at [192, 366] on mat-cell "[PERSON_NAME]" at bounding box center [170, 387] width 90 height 43
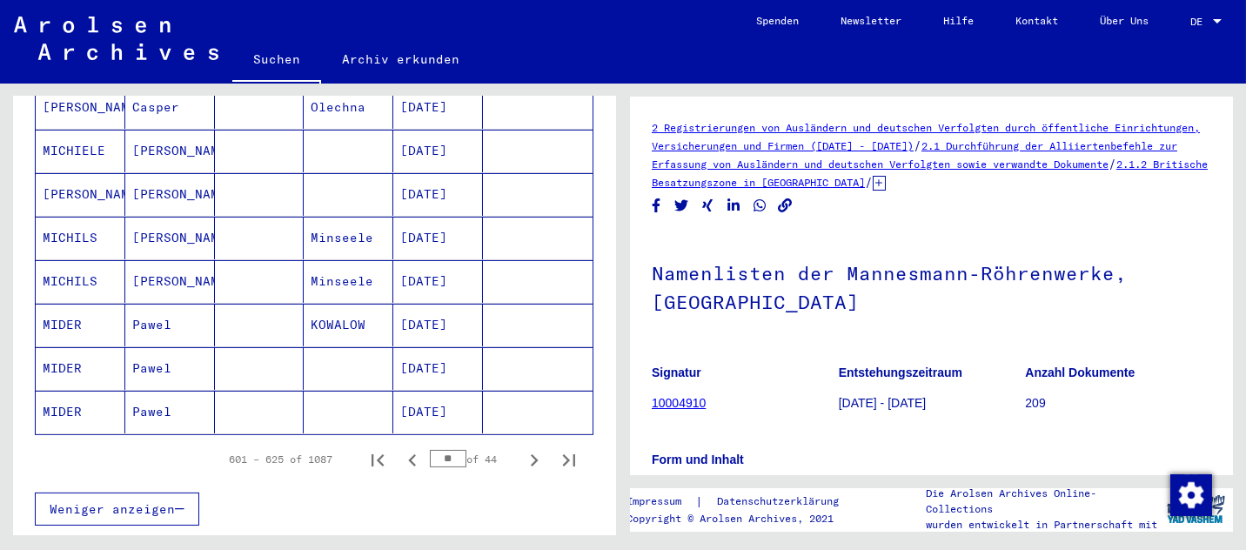
scroll to position [1050, 0]
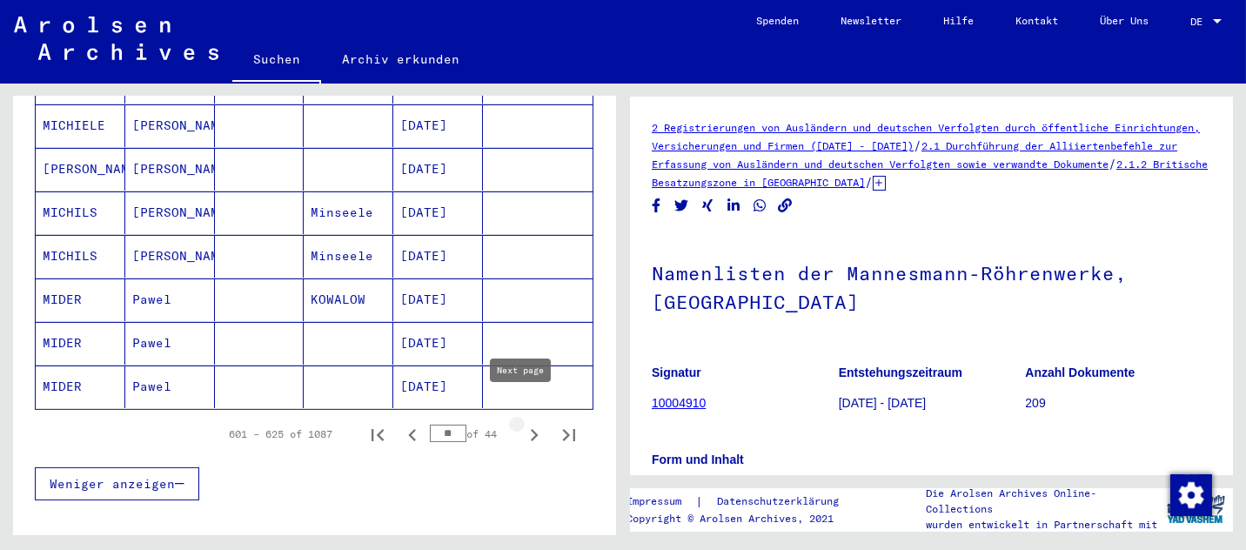
click at [527, 423] on icon "Next page" at bounding box center [534, 435] width 24 height 24
type input "**"
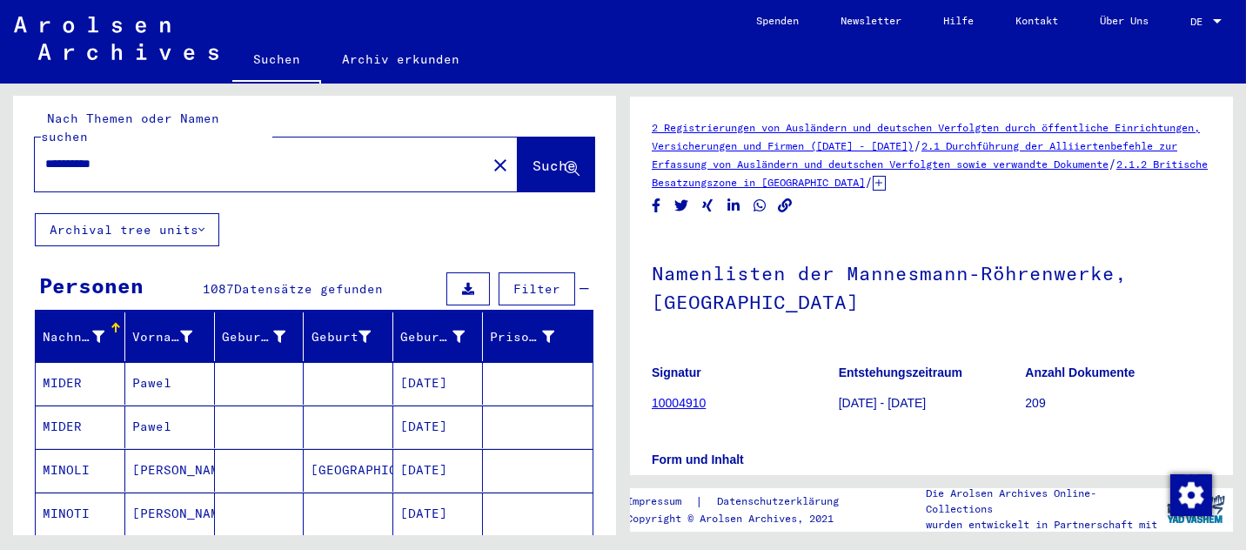
scroll to position [0, 0]
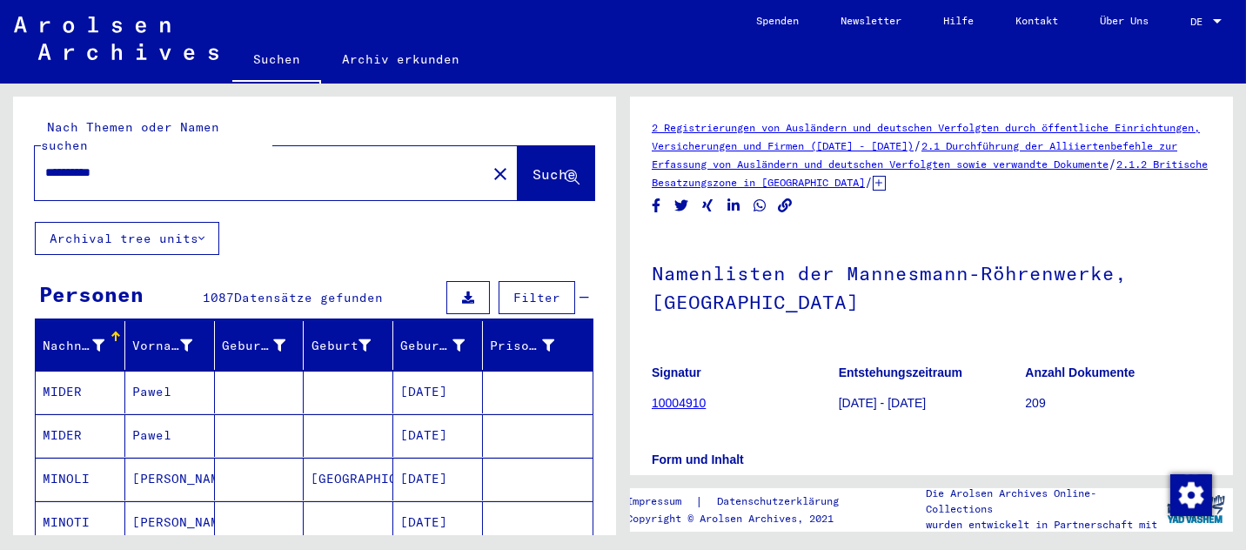
click at [153, 153] on div "**********" at bounding box center [255, 172] width 441 height 39
click at [156, 164] on input "**********" at bounding box center [260, 173] width 431 height 18
type input "*"
type input "*****"
click at [533, 165] on span "Suche" at bounding box center [555, 173] width 44 height 17
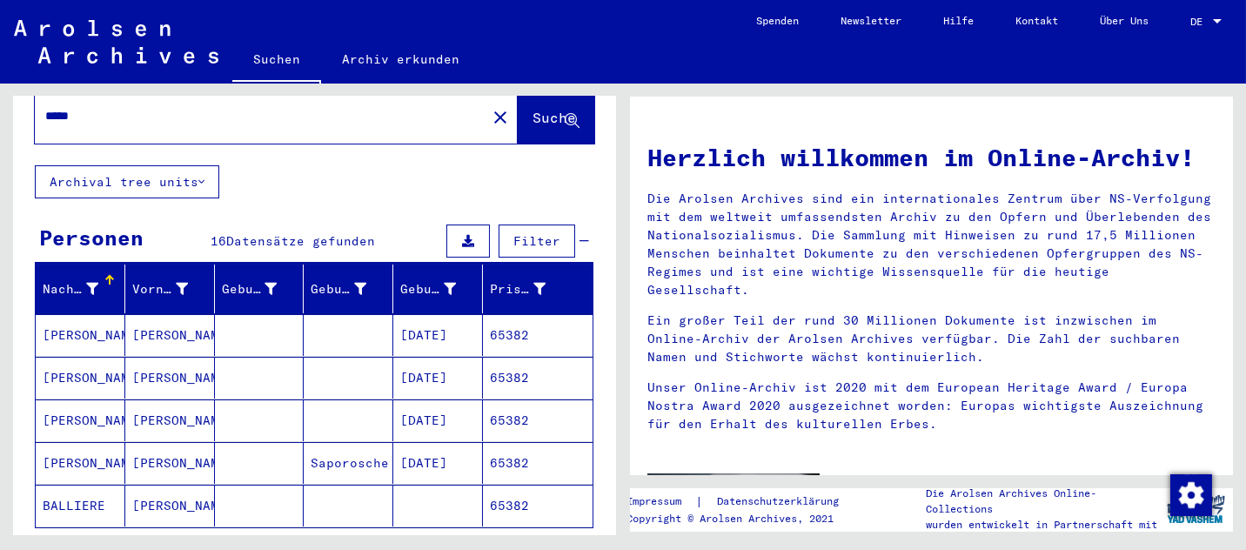
scroll to position [87, 0]
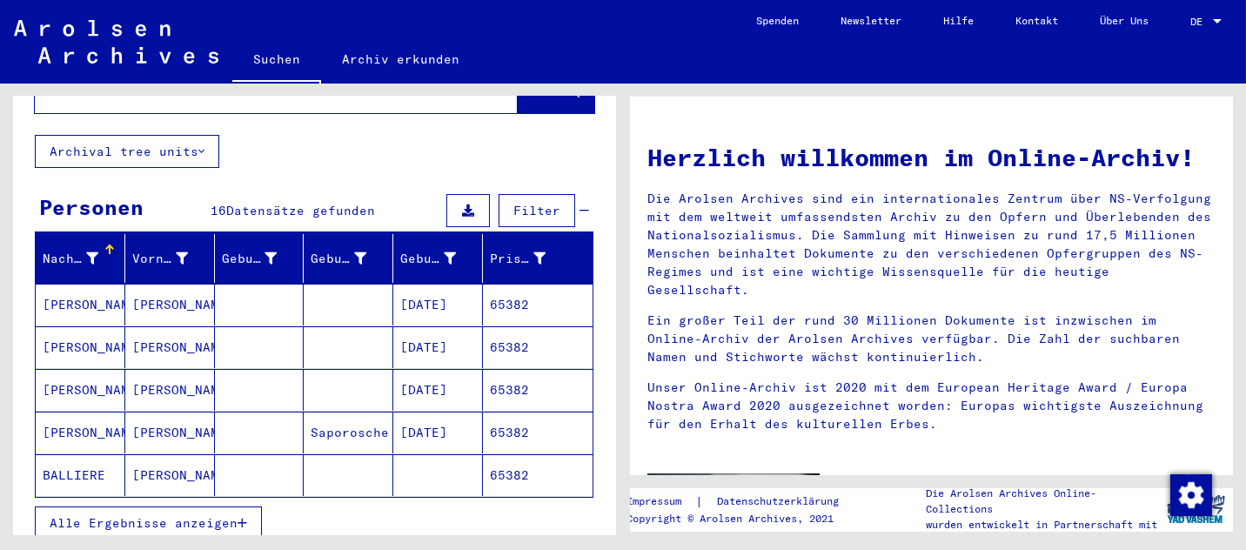
click at [146, 515] on span "Alle Ergebnisse anzeigen" at bounding box center [144, 523] width 188 height 16
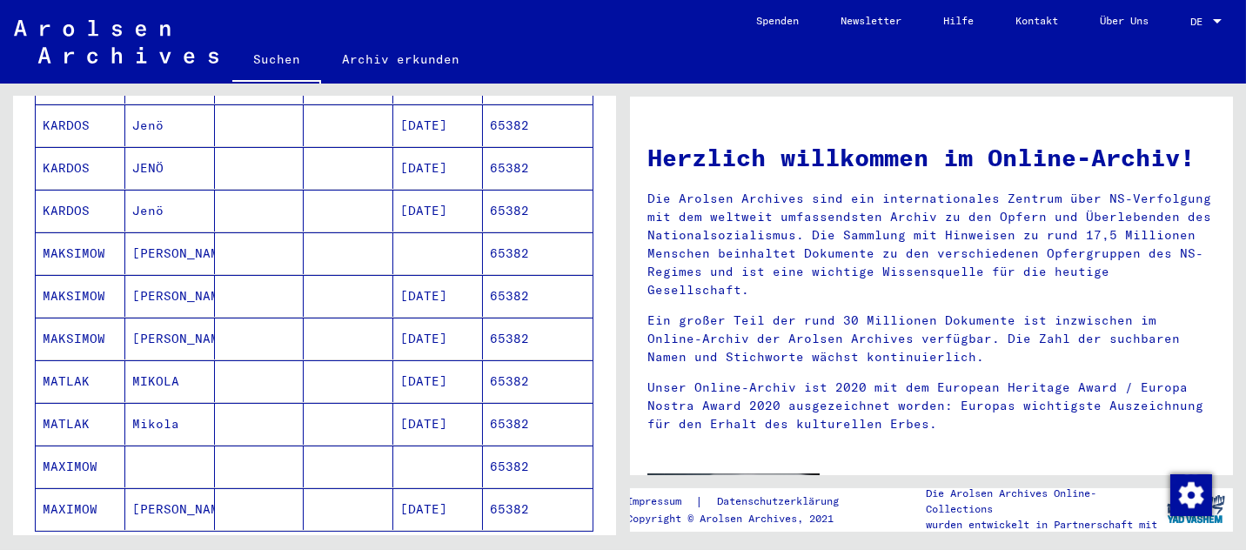
scroll to position [696, 0]
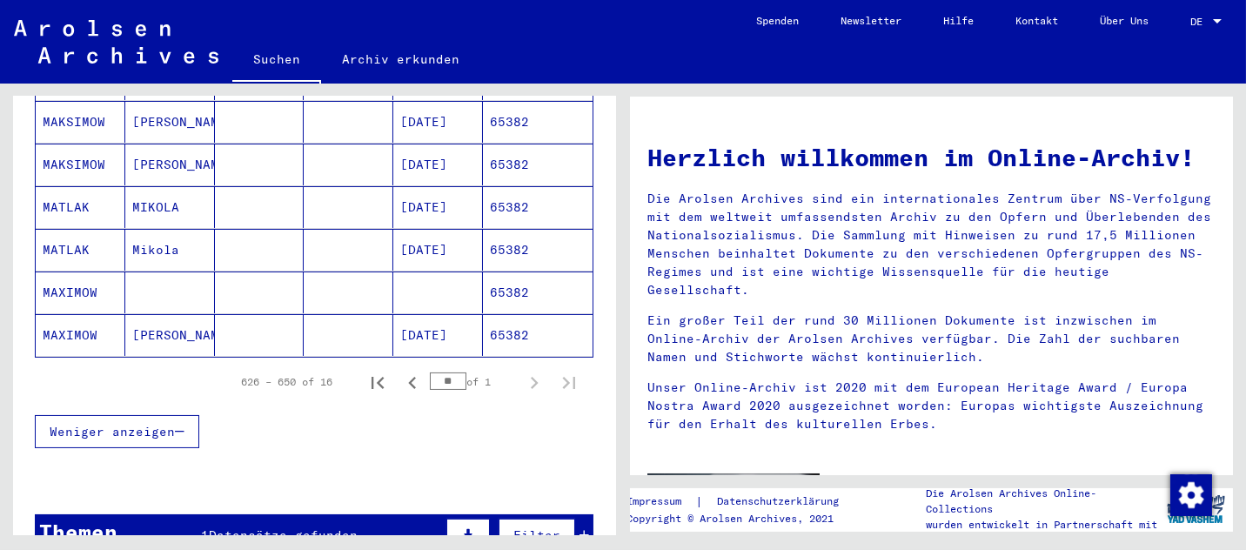
click at [516, 314] on mat-cell "65382" at bounding box center [538, 335] width 110 height 42
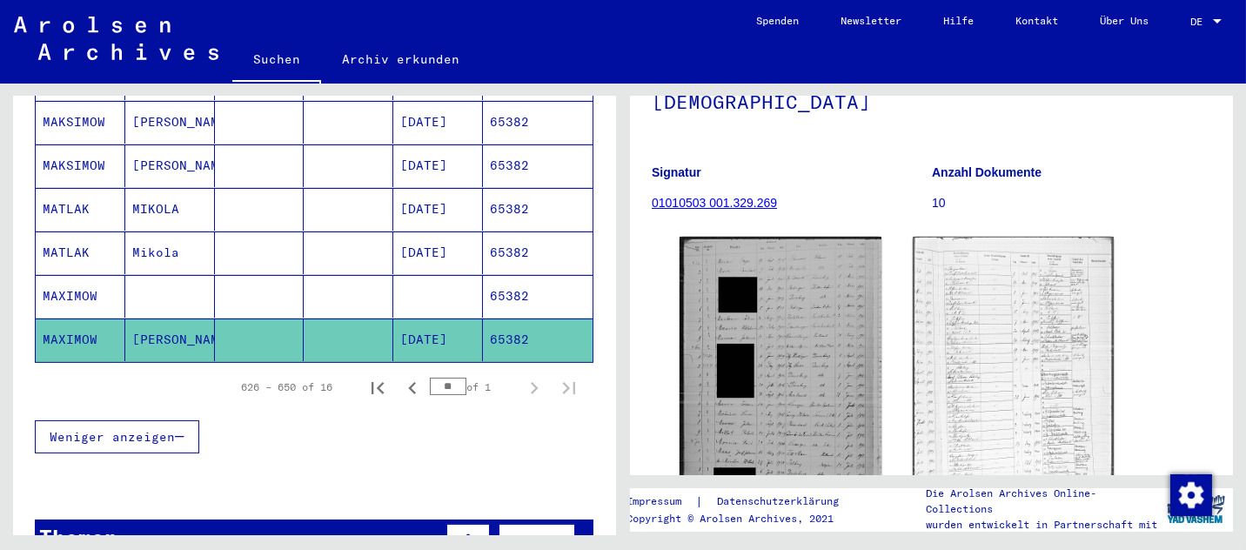
scroll to position [174, 0]
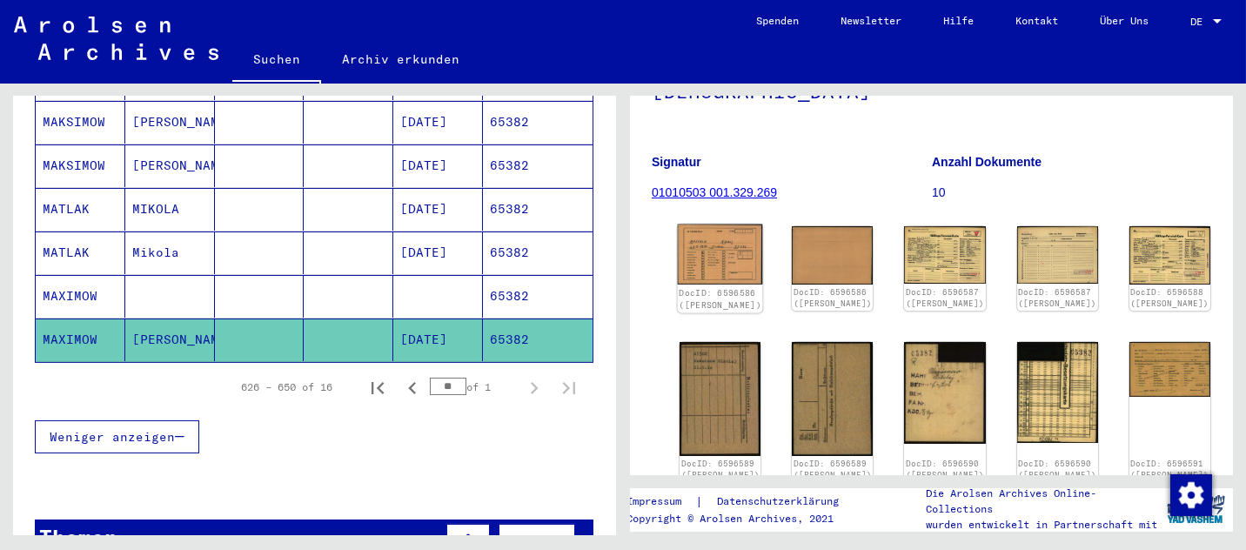
click at [708, 252] on img at bounding box center [720, 255] width 85 height 61
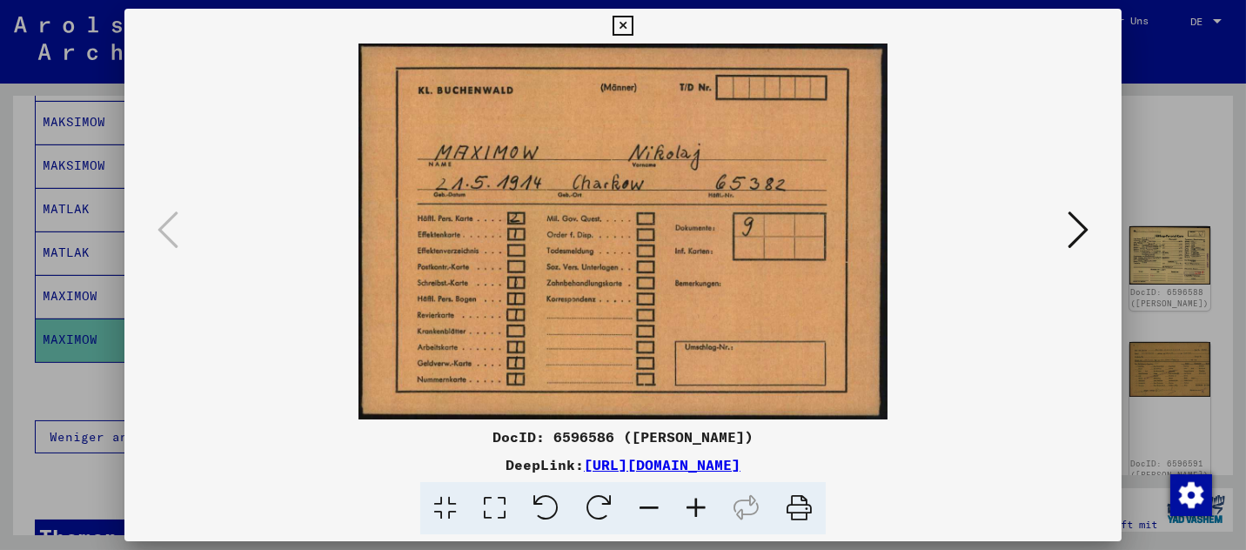
click at [1086, 227] on icon at bounding box center [1078, 230] width 21 height 42
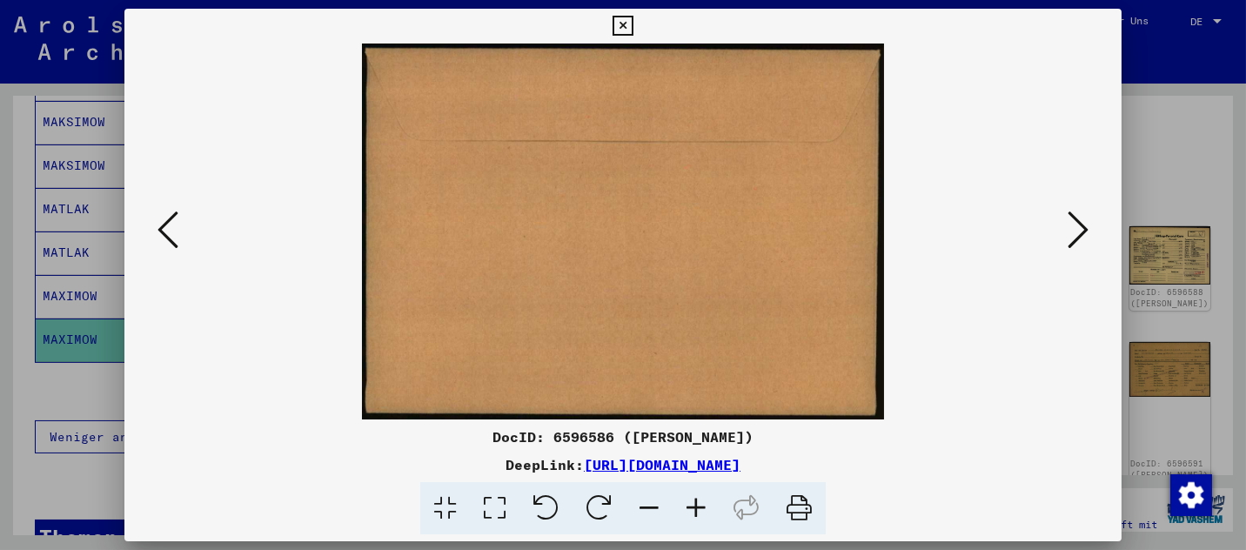
click at [1086, 227] on icon at bounding box center [1078, 230] width 21 height 42
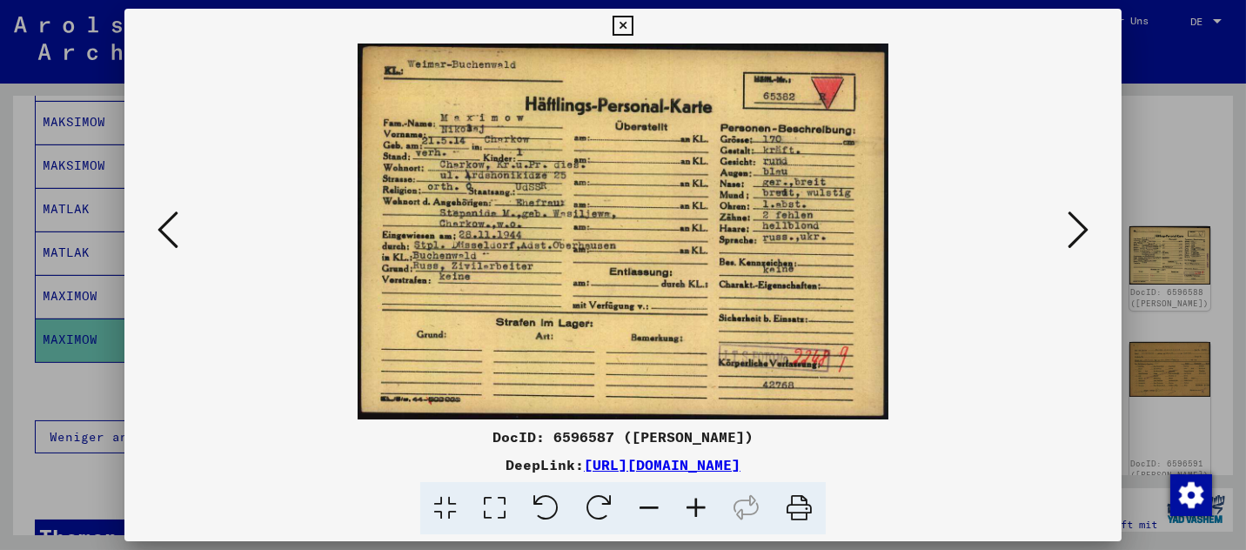
click at [1086, 227] on icon at bounding box center [1078, 230] width 21 height 42
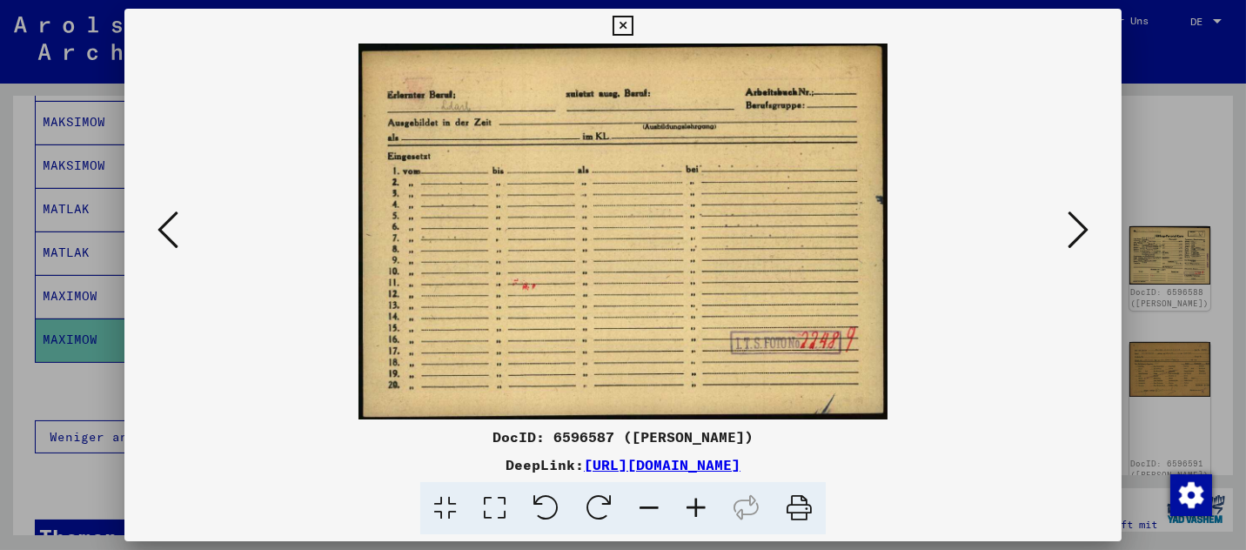
click at [1081, 226] on icon at bounding box center [1078, 230] width 21 height 42
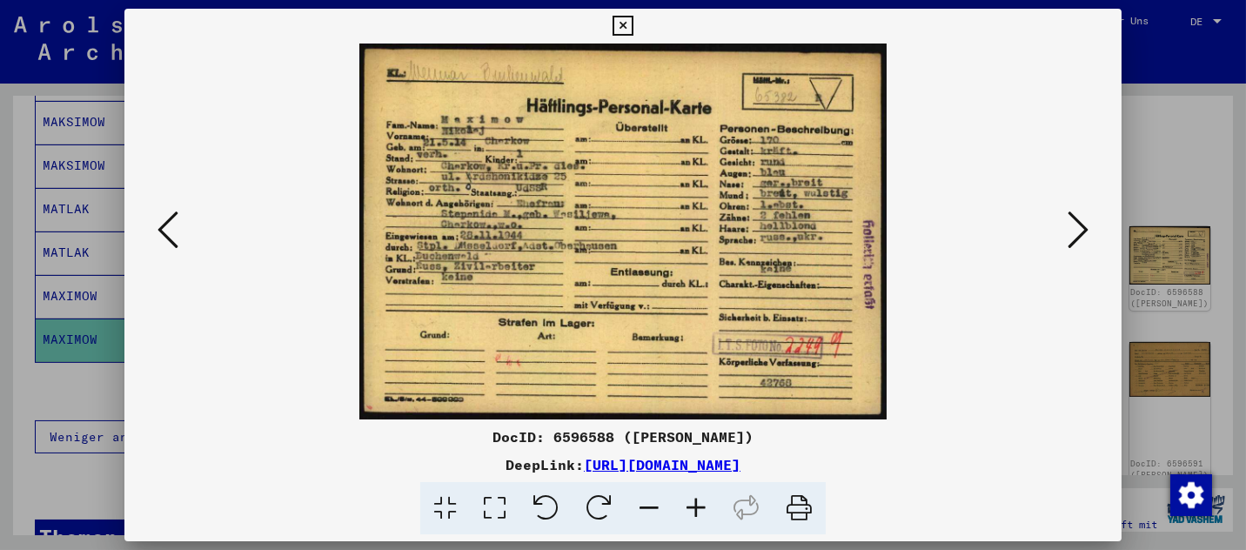
click at [1081, 226] on icon at bounding box center [1078, 230] width 21 height 42
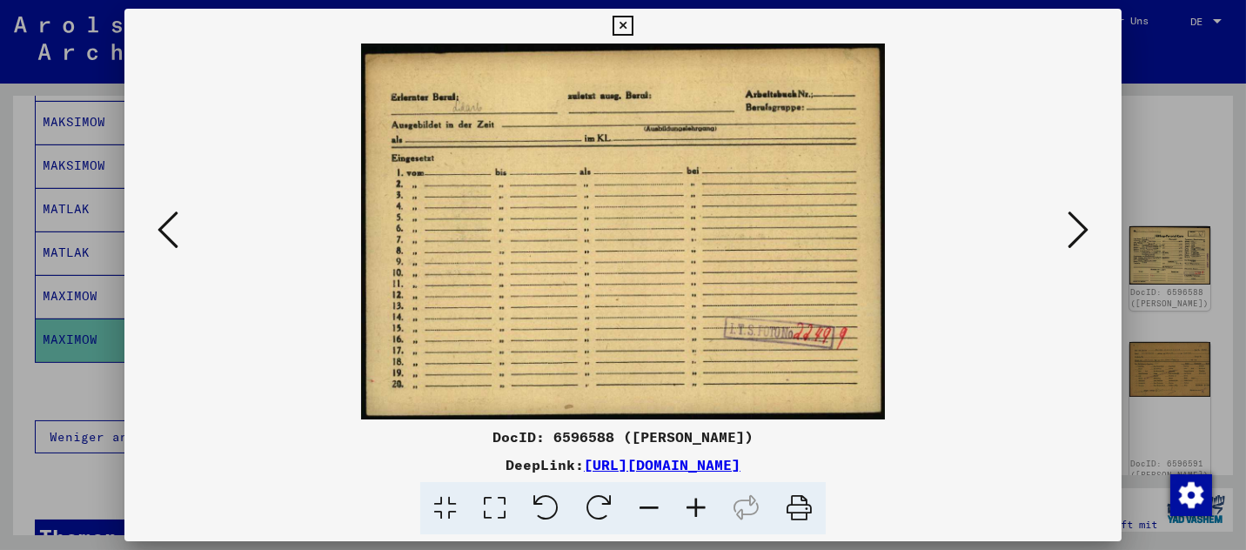
click at [1081, 226] on icon at bounding box center [1078, 230] width 21 height 42
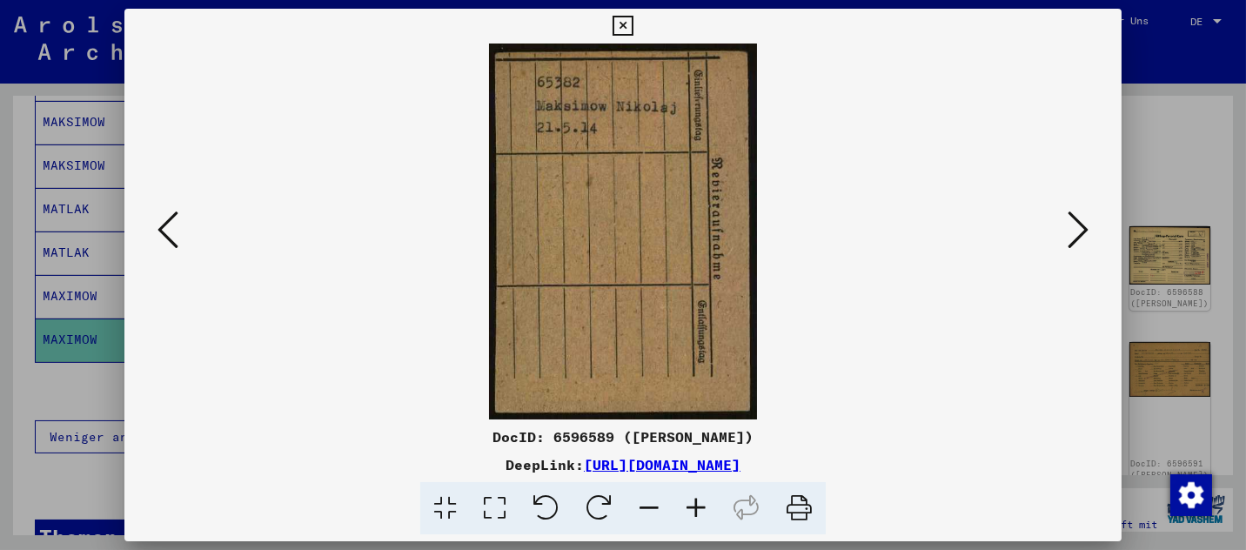
click at [1081, 226] on icon at bounding box center [1078, 230] width 21 height 42
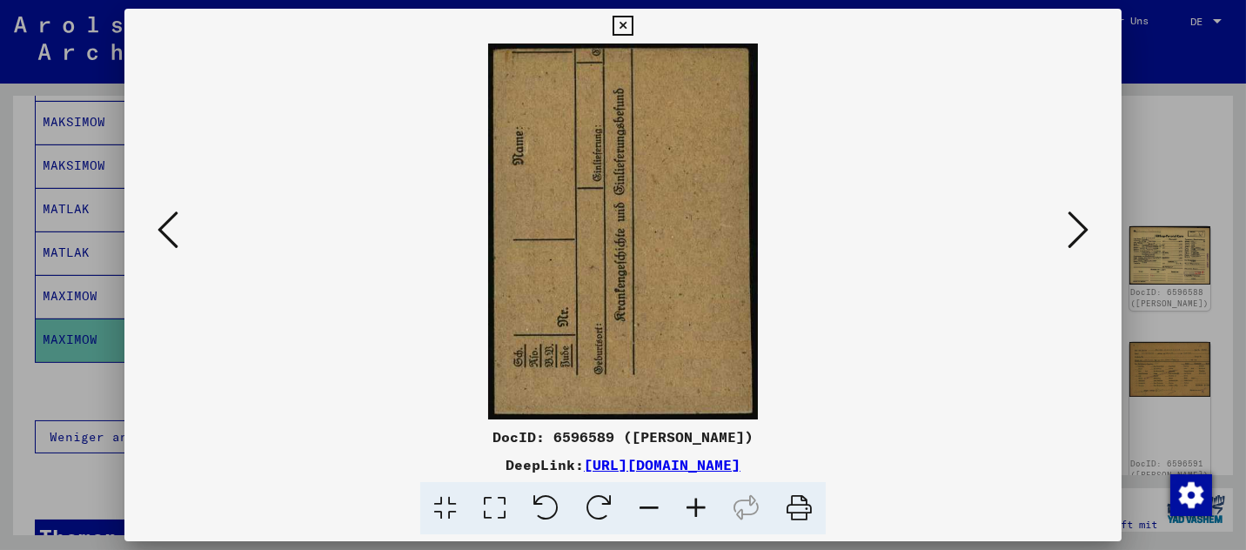
click at [620, 22] on icon at bounding box center [623, 26] width 20 height 21
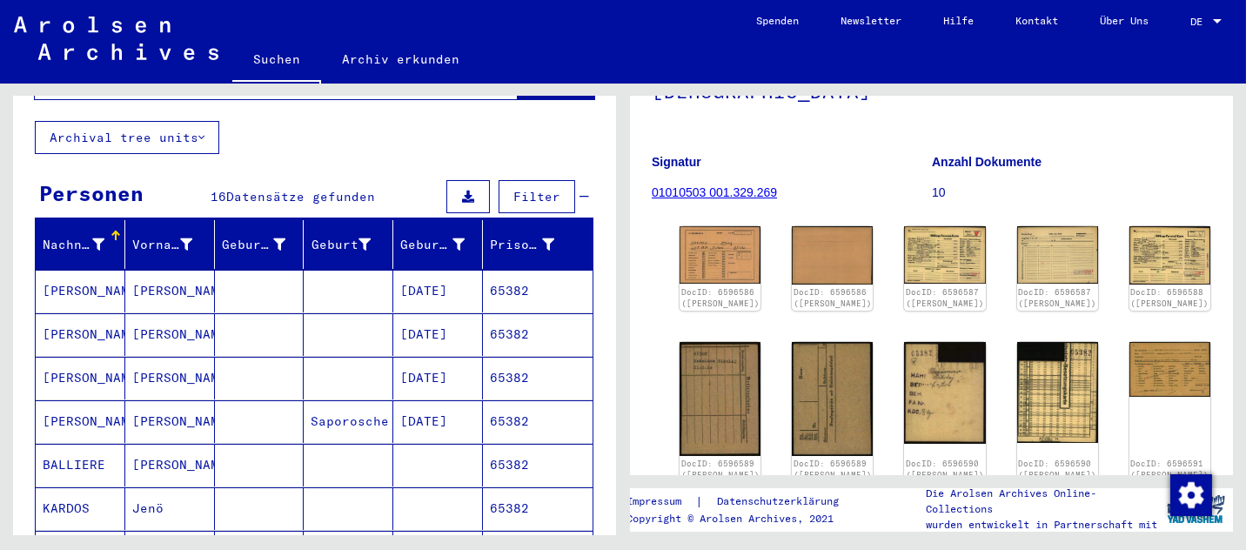
scroll to position [96, 0]
